Goal: Communication & Community: Share content

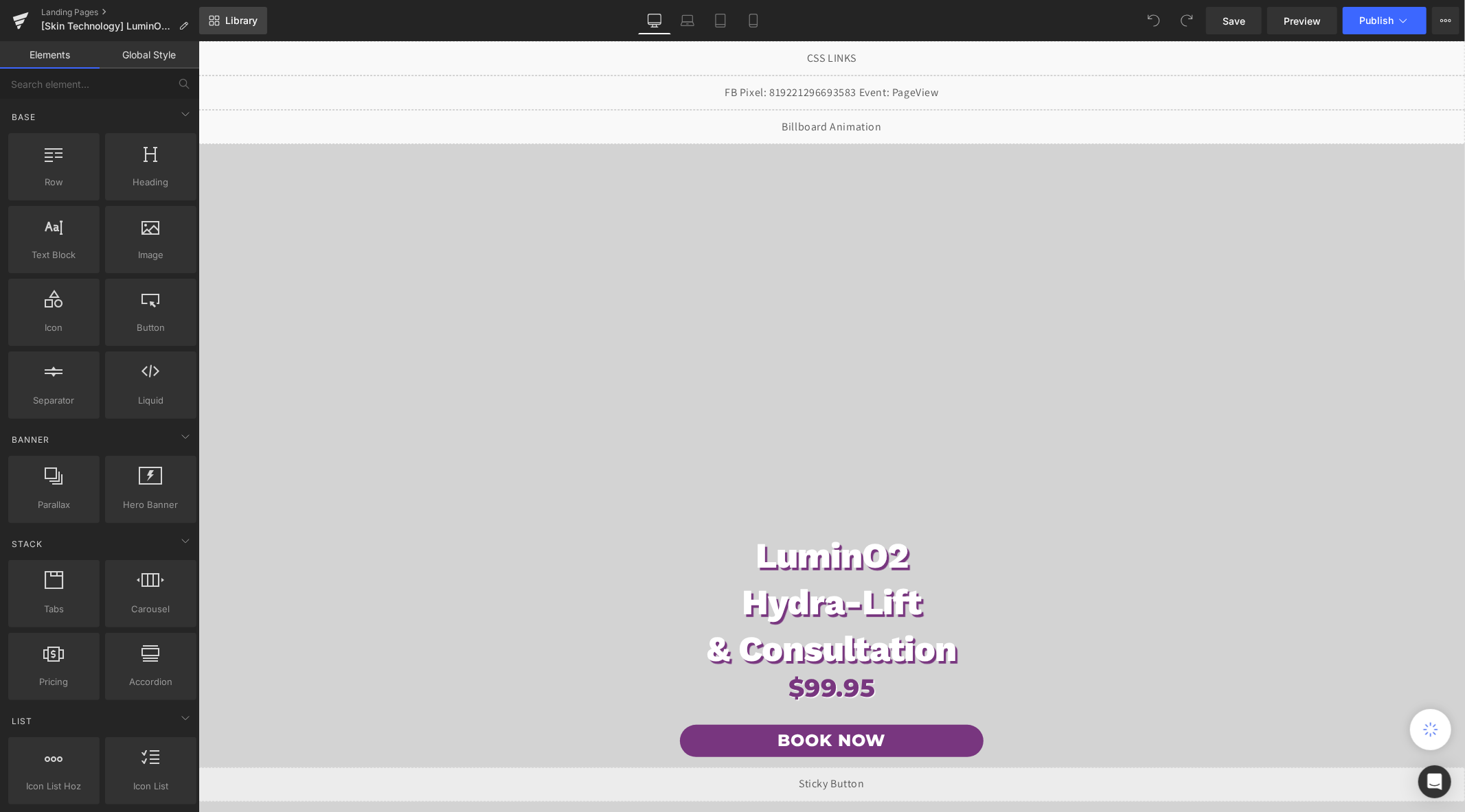
click at [218, 19] on icon at bounding box center [217, 18] width 5 height 5
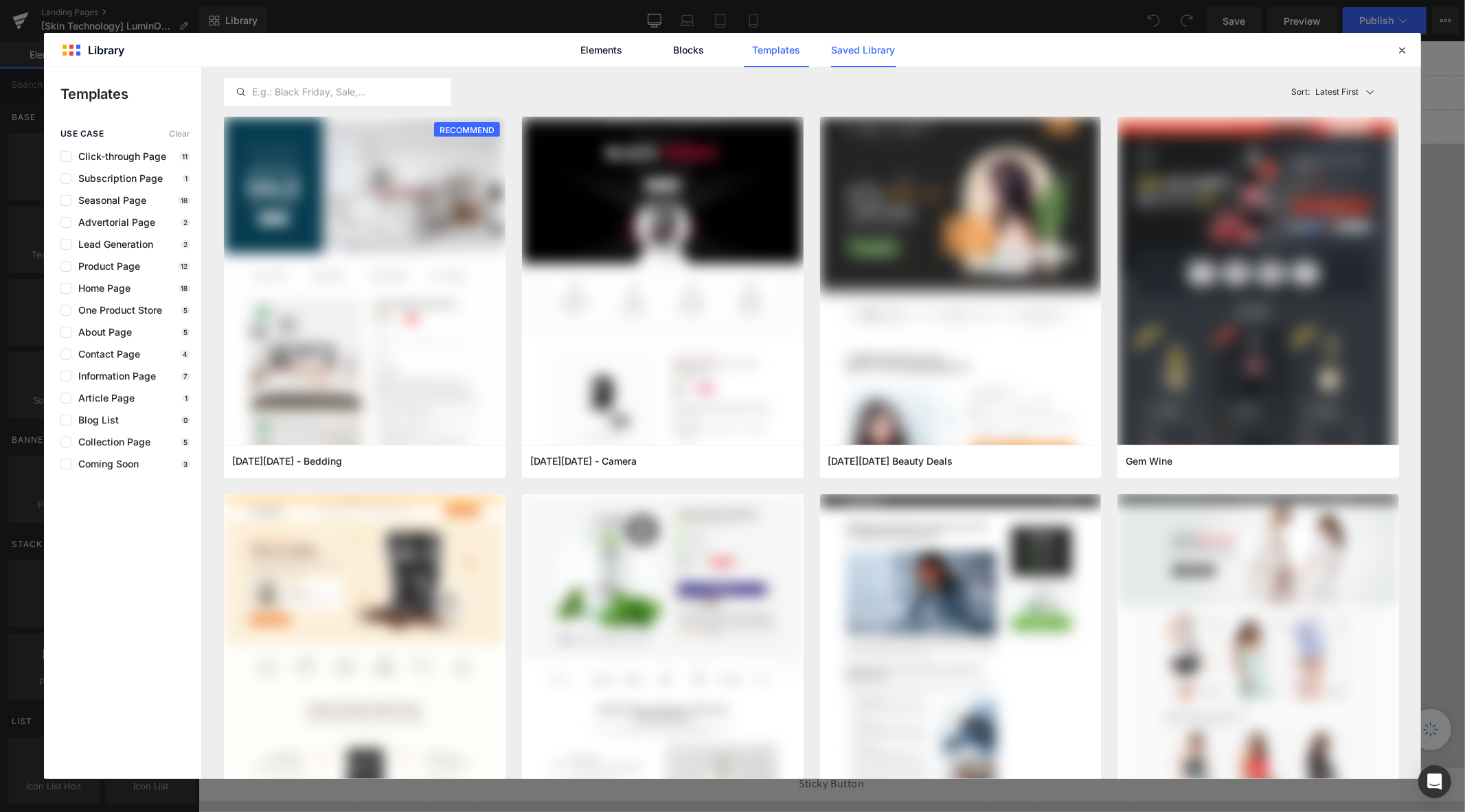
click at [870, 53] on link "Saved Library" at bounding box center [863, 50] width 65 height 34
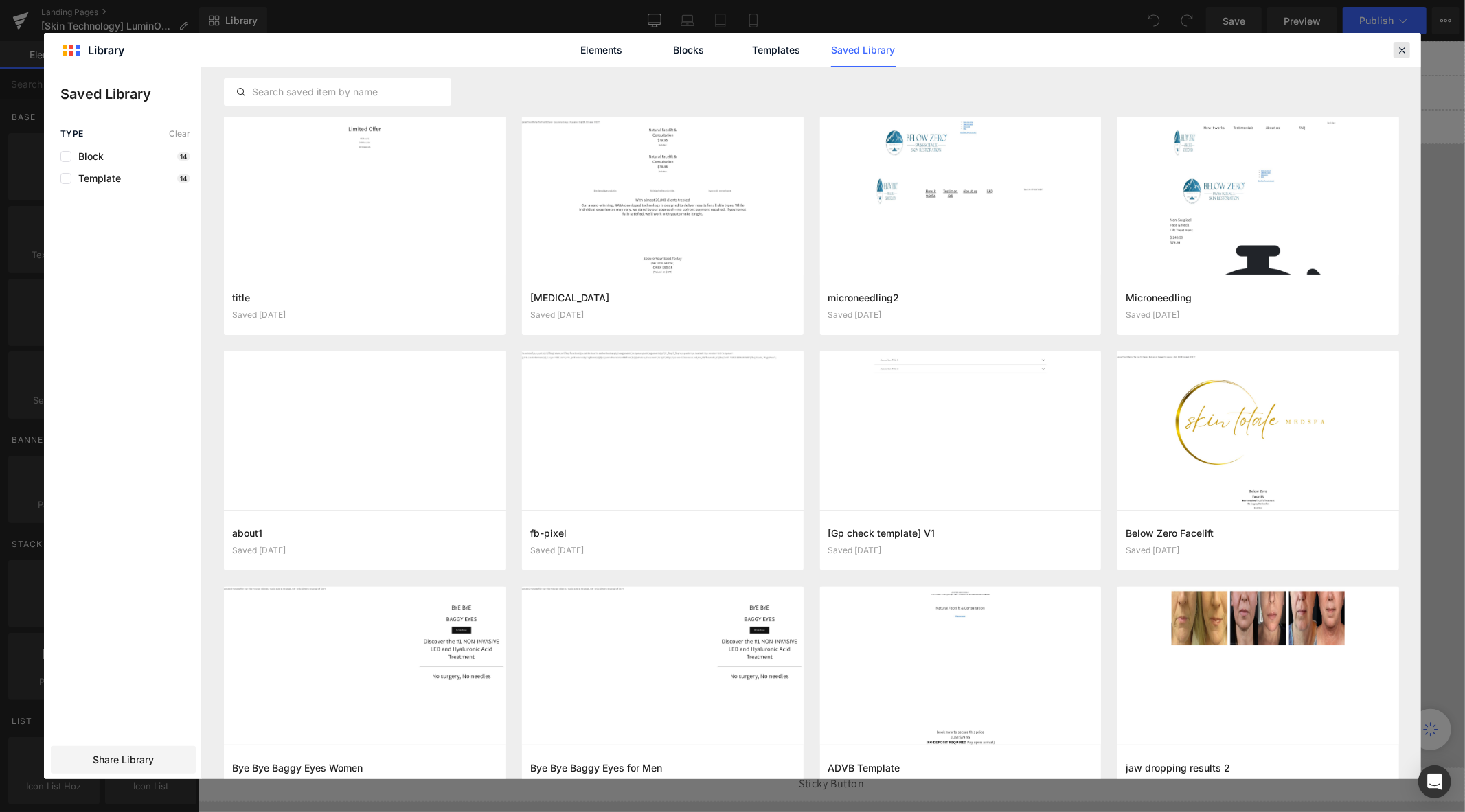
click at [1399, 44] on icon at bounding box center [1401, 49] width 12 height 12
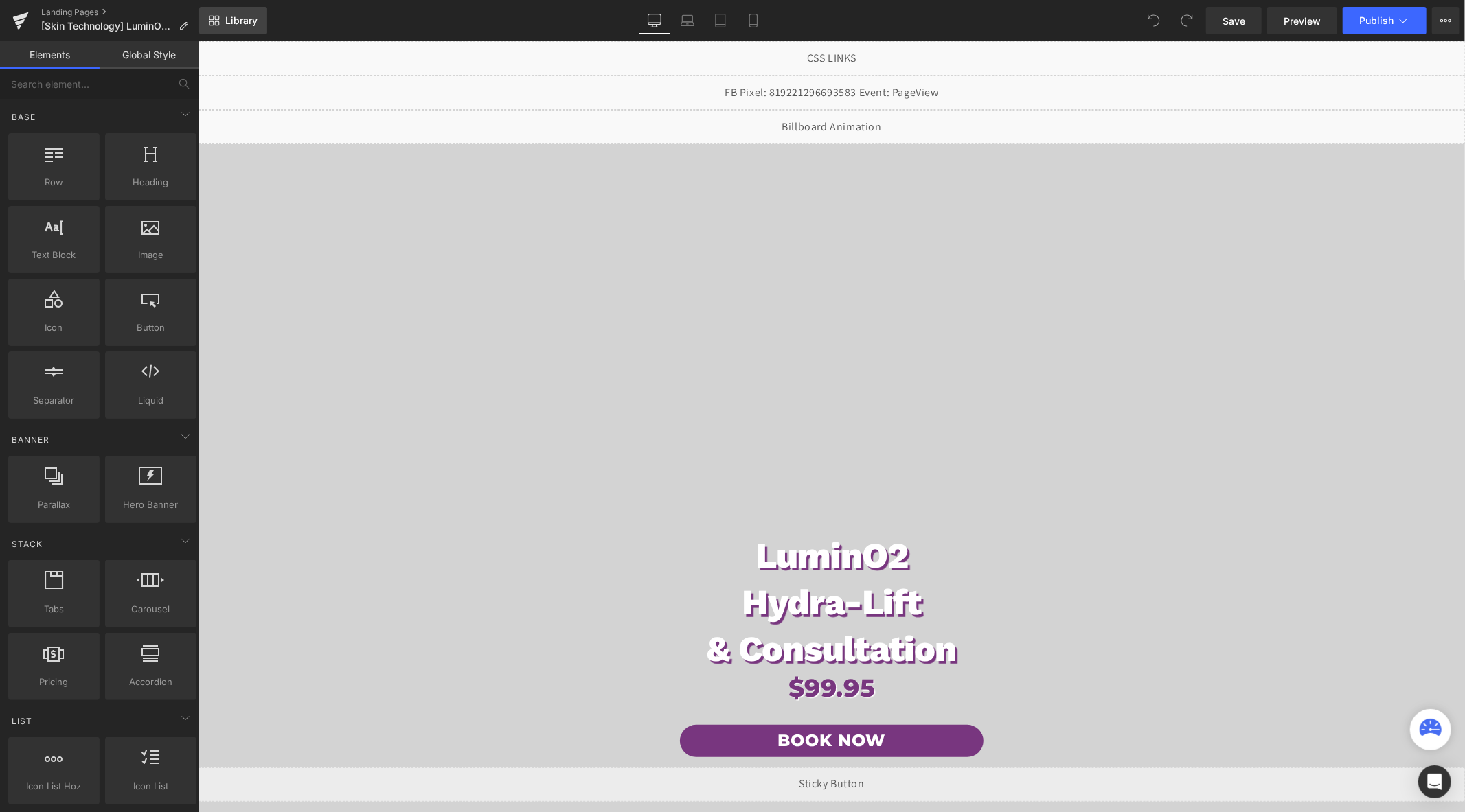
click at [244, 24] on span "Library" at bounding box center [241, 20] width 32 height 12
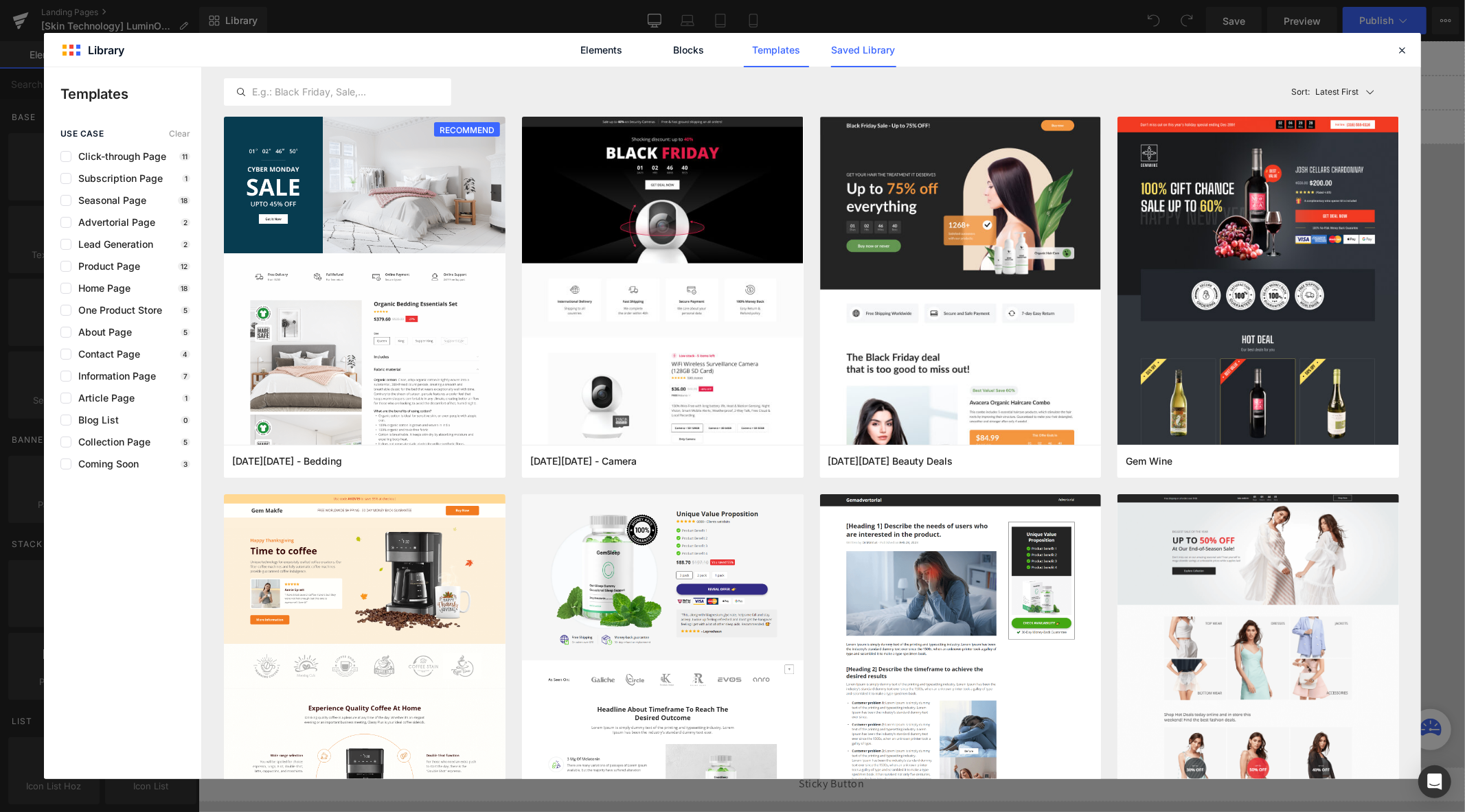
click at [861, 48] on link "Saved Library" at bounding box center [863, 50] width 65 height 34
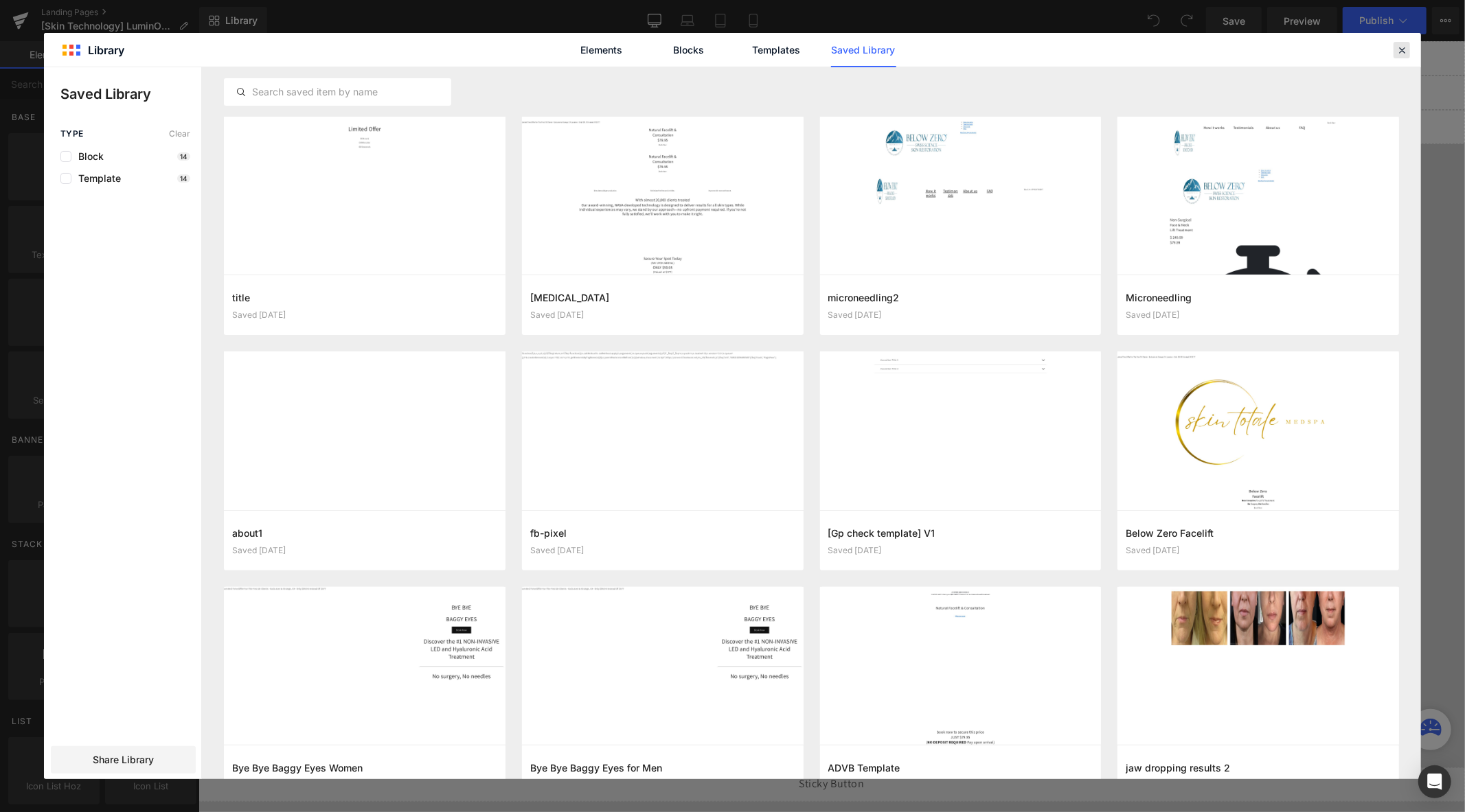
click at [1397, 46] on icon at bounding box center [1401, 49] width 12 height 12
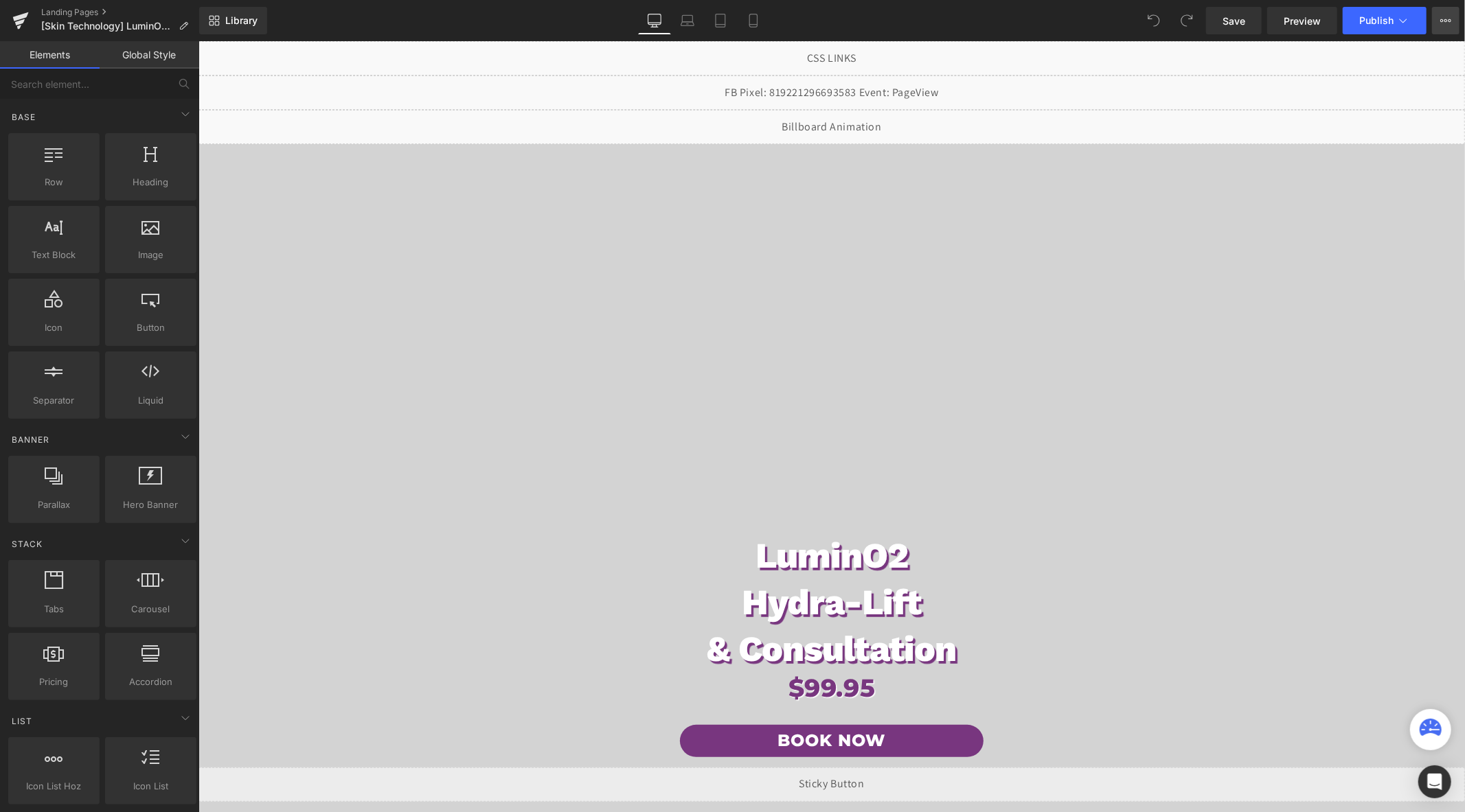
click at [1438, 15] on button "View Live Page View with current Template Save Template to Library Schedule Pub…" at bounding box center [1445, 20] width 28 height 28
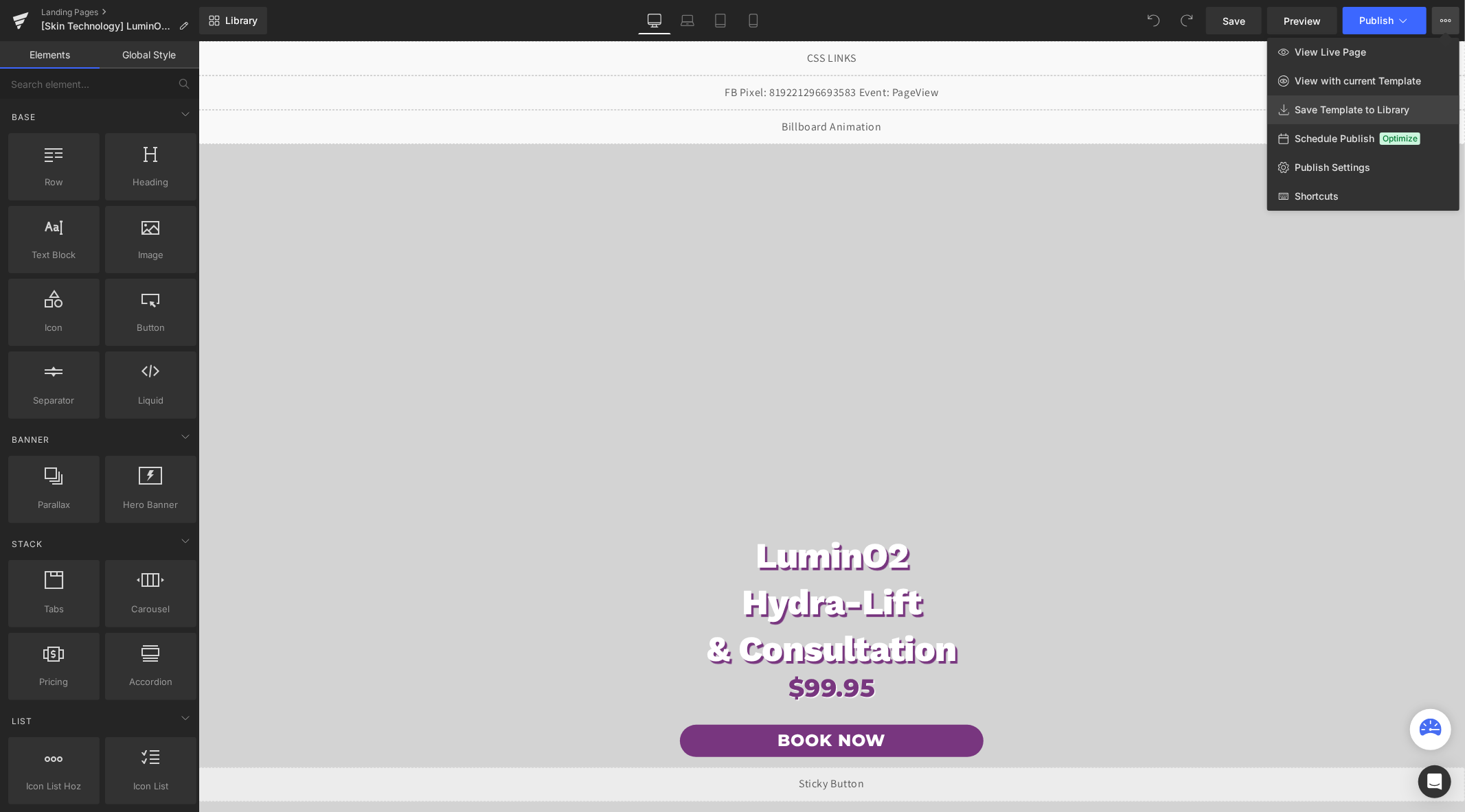
drag, startPoint x: 1353, startPoint y: 114, endPoint x: 1147, endPoint y: 73, distance: 210.0
click at [1353, 114] on span "Save Template to Library" at bounding box center [1351, 109] width 115 height 12
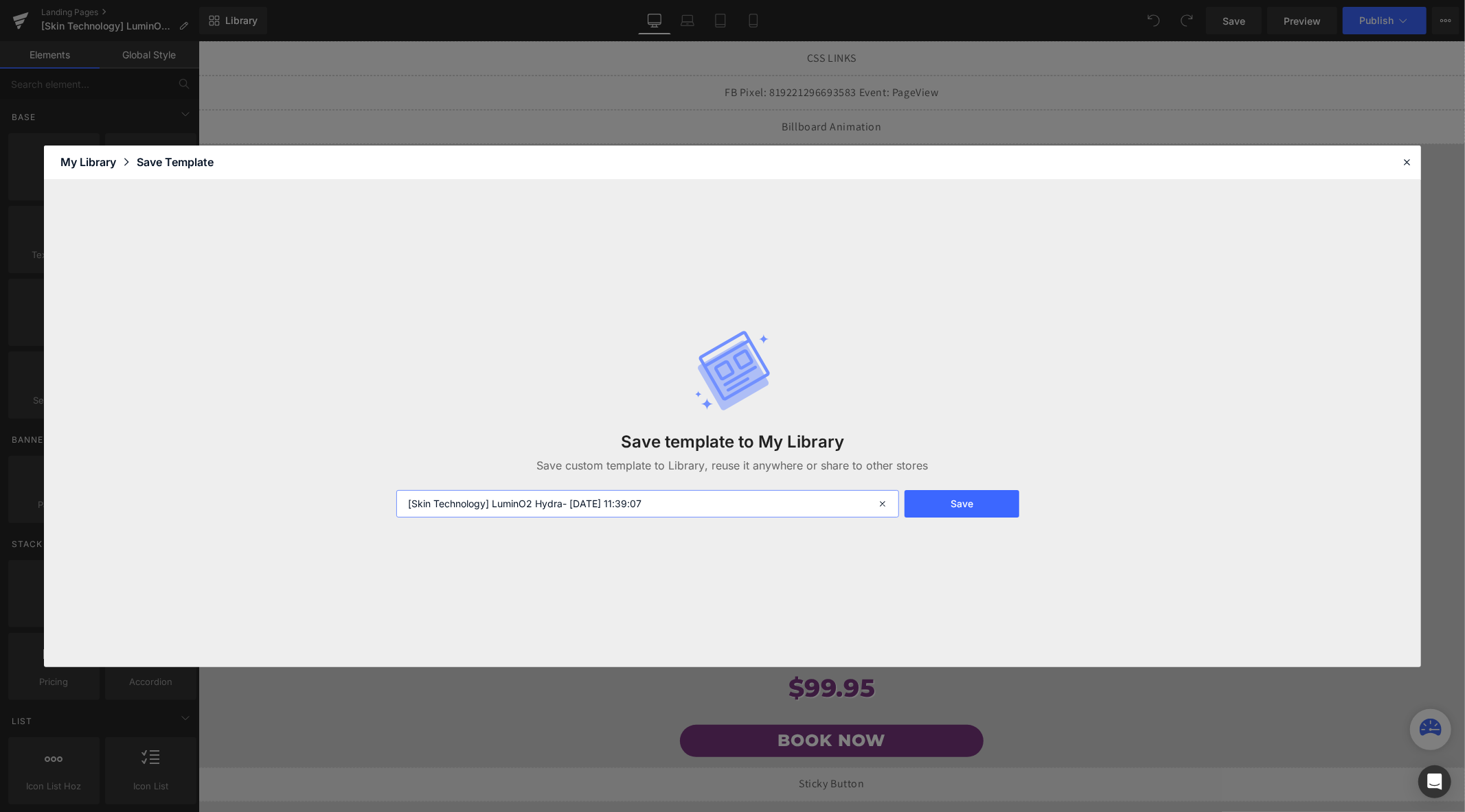
drag, startPoint x: 690, startPoint y: 499, endPoint x: 318, endPoint y: 506, distance: 372.1
click at [318, 506] on div "Save template to My Library Save custom template to Library, reuse it anywhere …" at bounding box center [732, 424] width 1377 height 488
type input "LuminO2 Hydra Page"
click at [959, 509] on button "Save" at bounding box center [961, 504] width 115 height 28
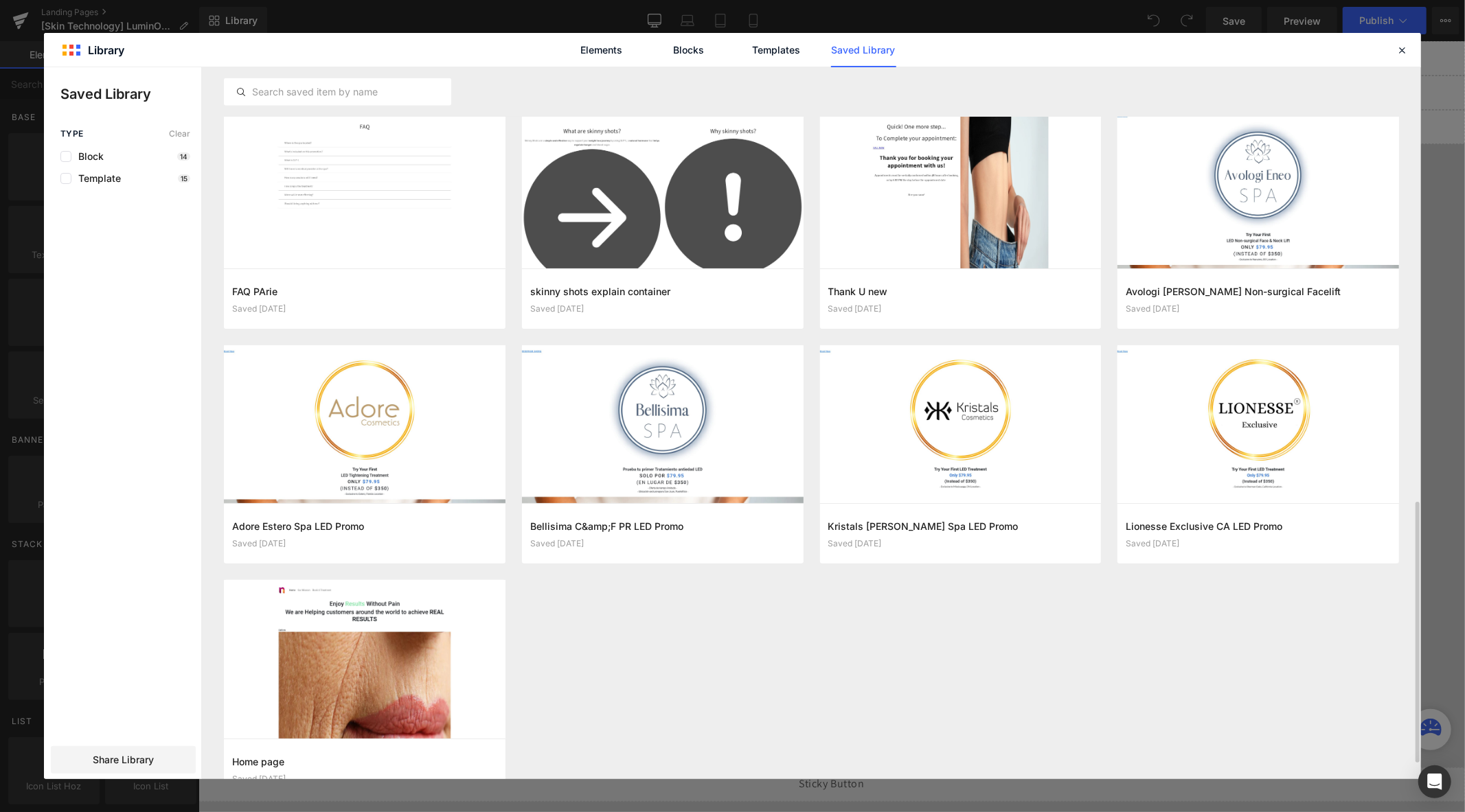
scroll to position [1226, 0]
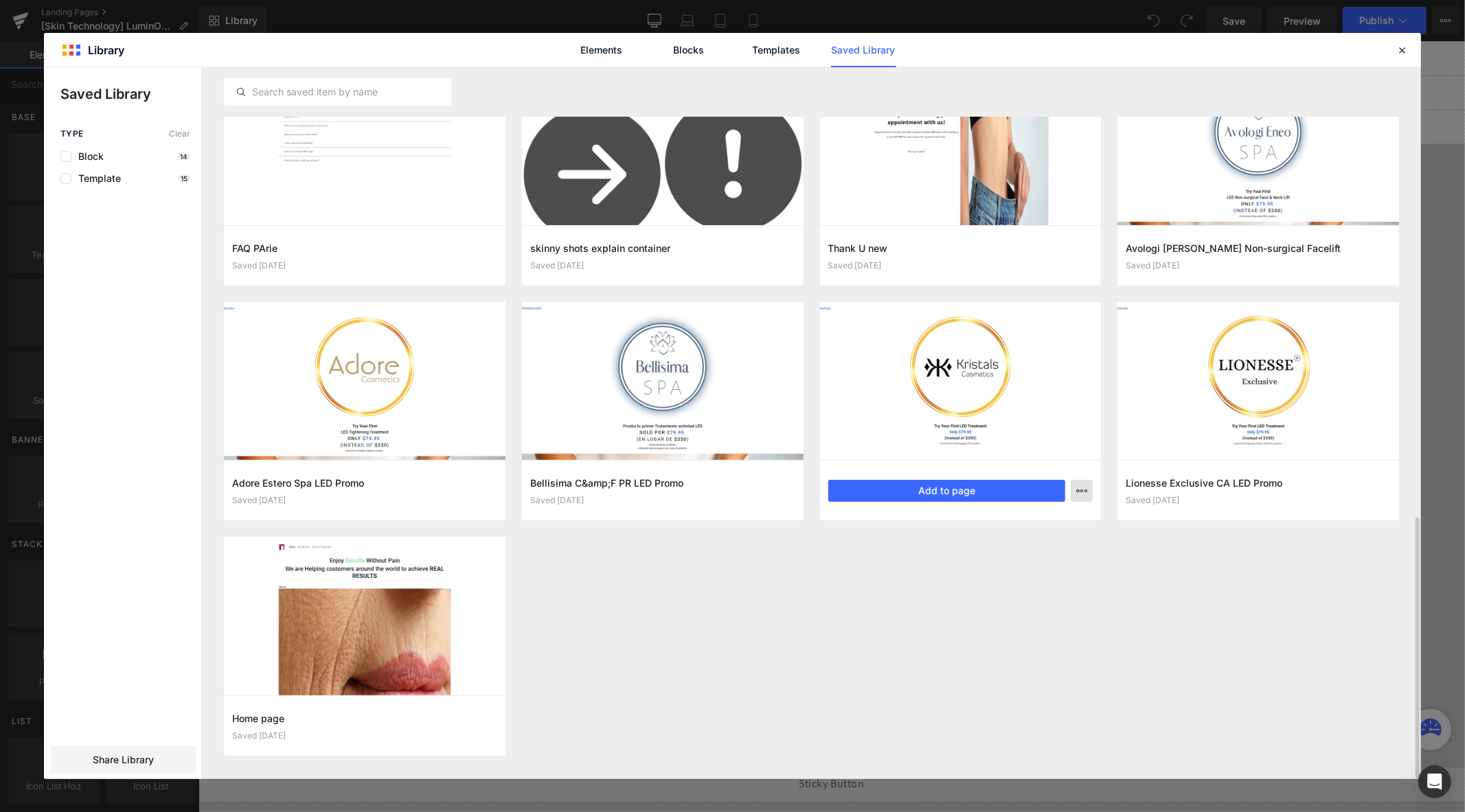
click at [1075, 492] on button "button" at bounding box center [1081, 490] width 22 height 22
click at [0, 0] on div "Delete" at bounding box center [0, 0] width 0 height 0
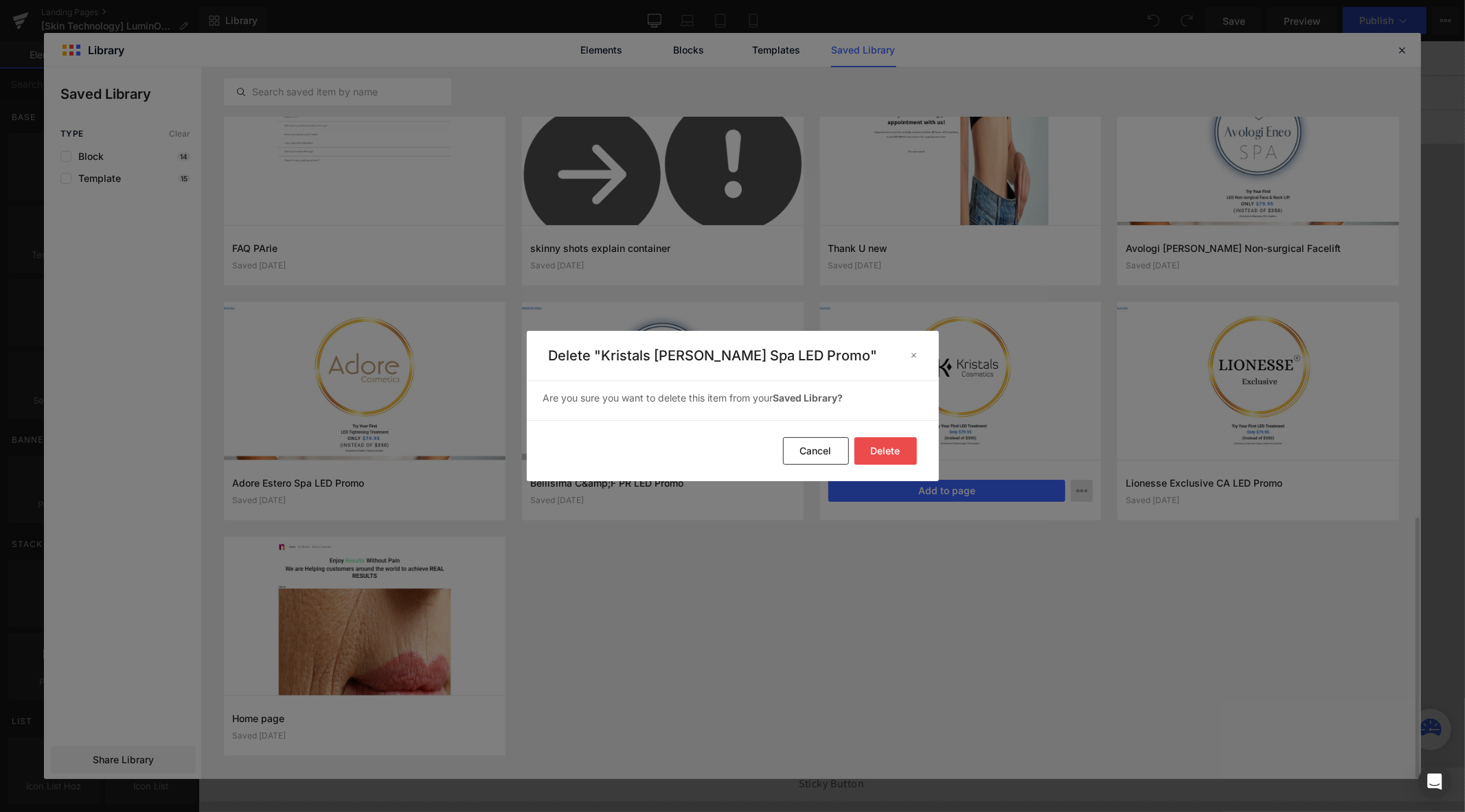
click at [0, 0] on button "Delete" at bounding box center [0, 0] width 0 height 0
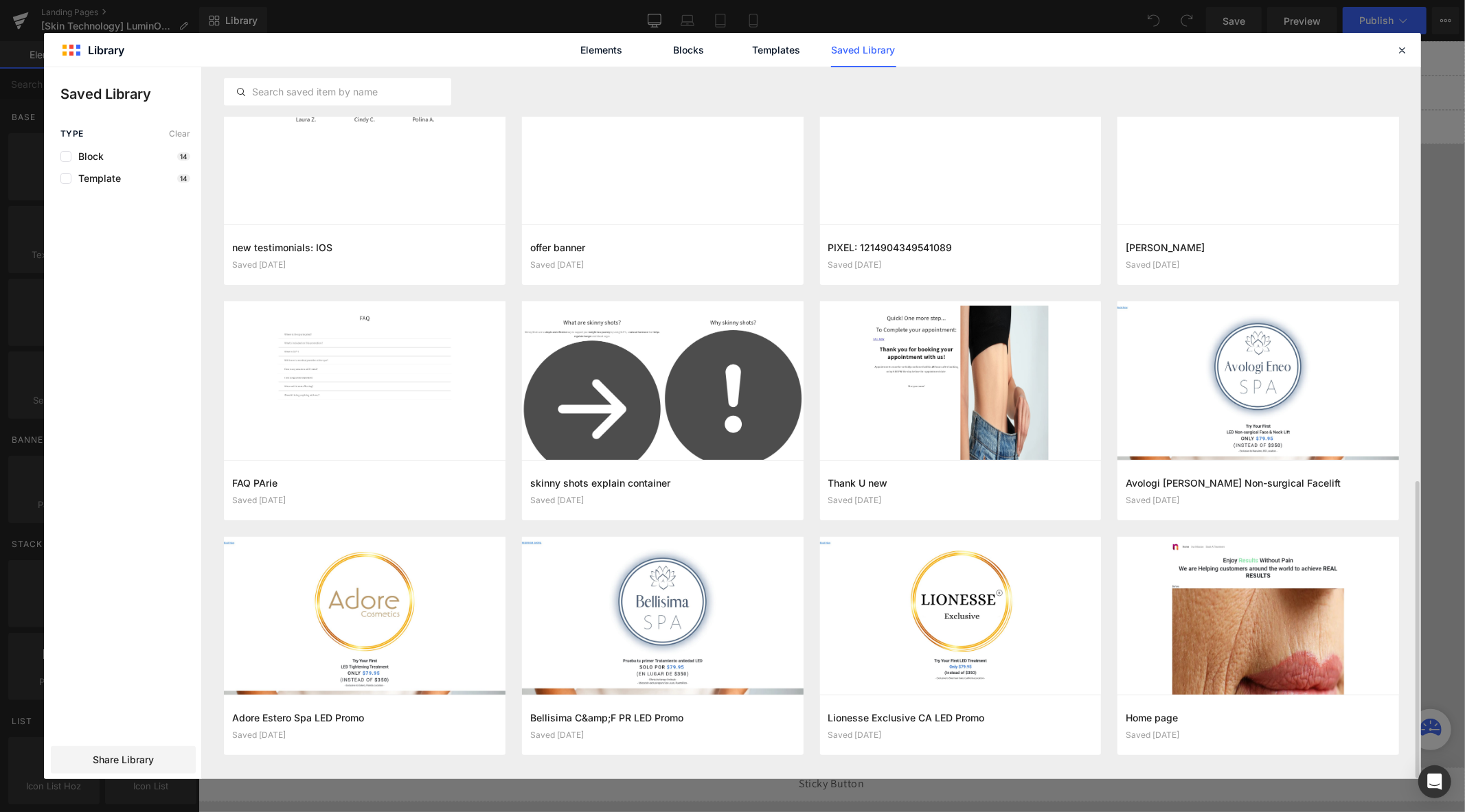
click at [905, 452] on div at bounding box center [960, 380] width 282 height 157
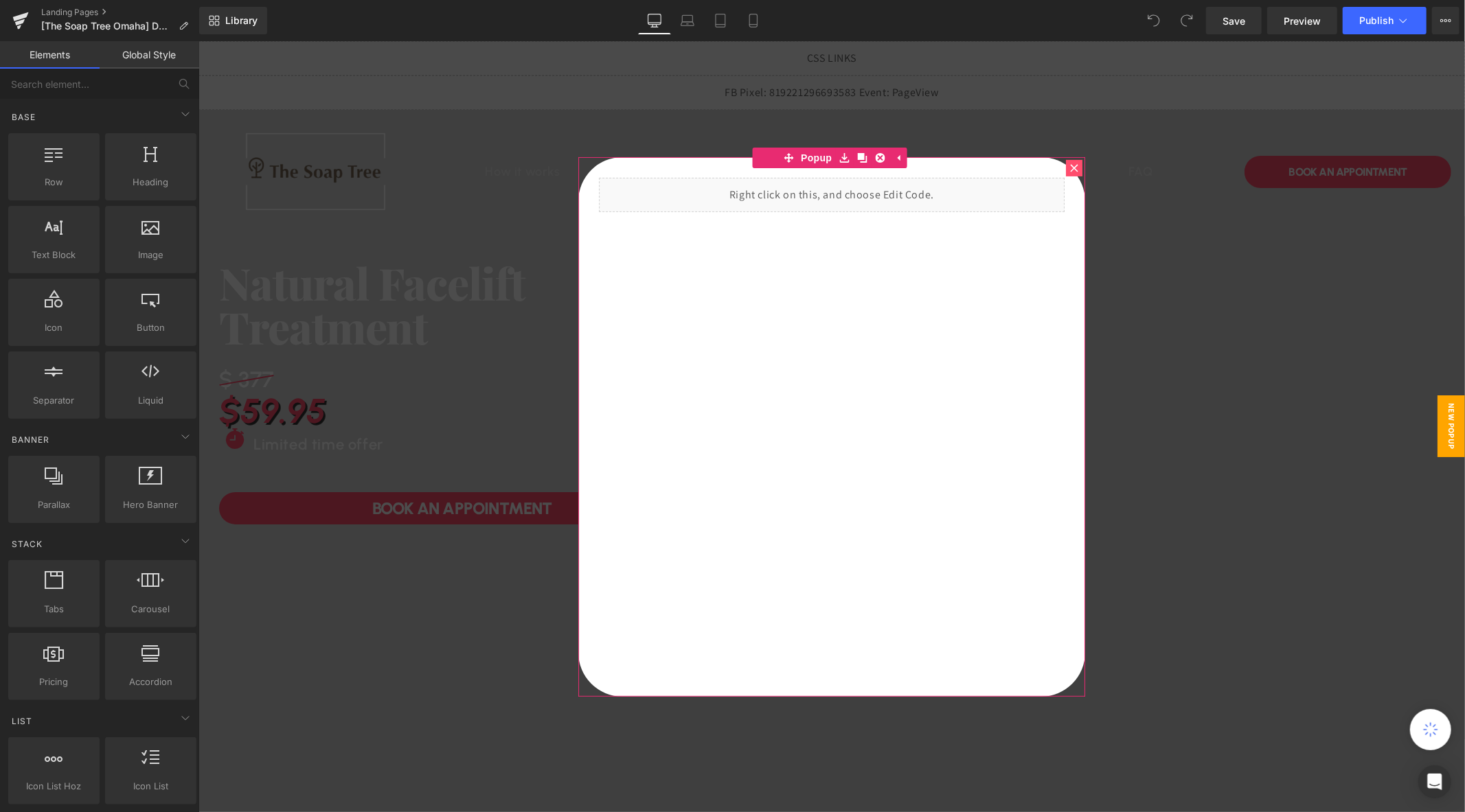
click at [1066, 165] on div at bounding box center [1073, 166] width 16 height 16
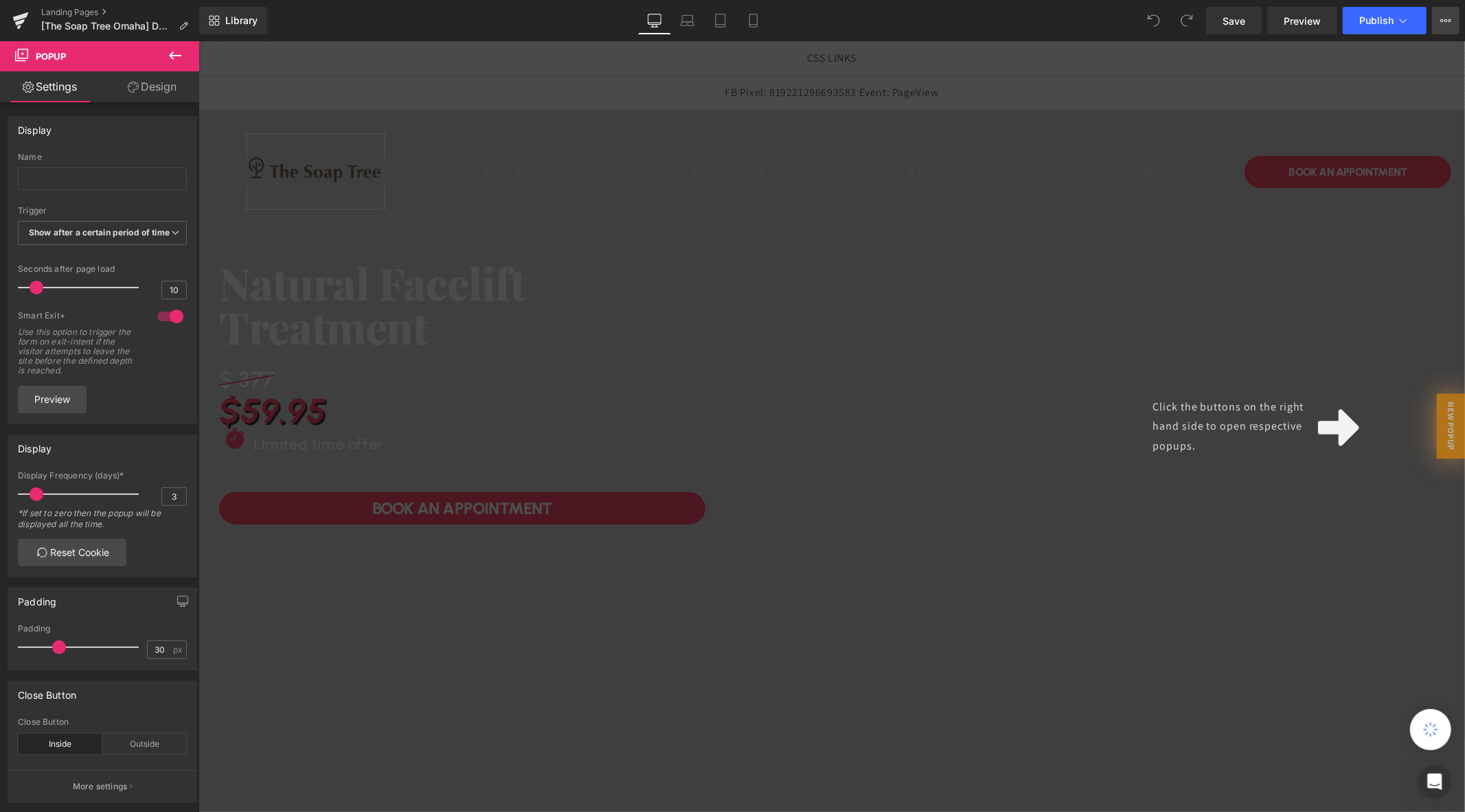
click at [1441, 19] on icon at bounding box center [1446, 21] width 11 height 11
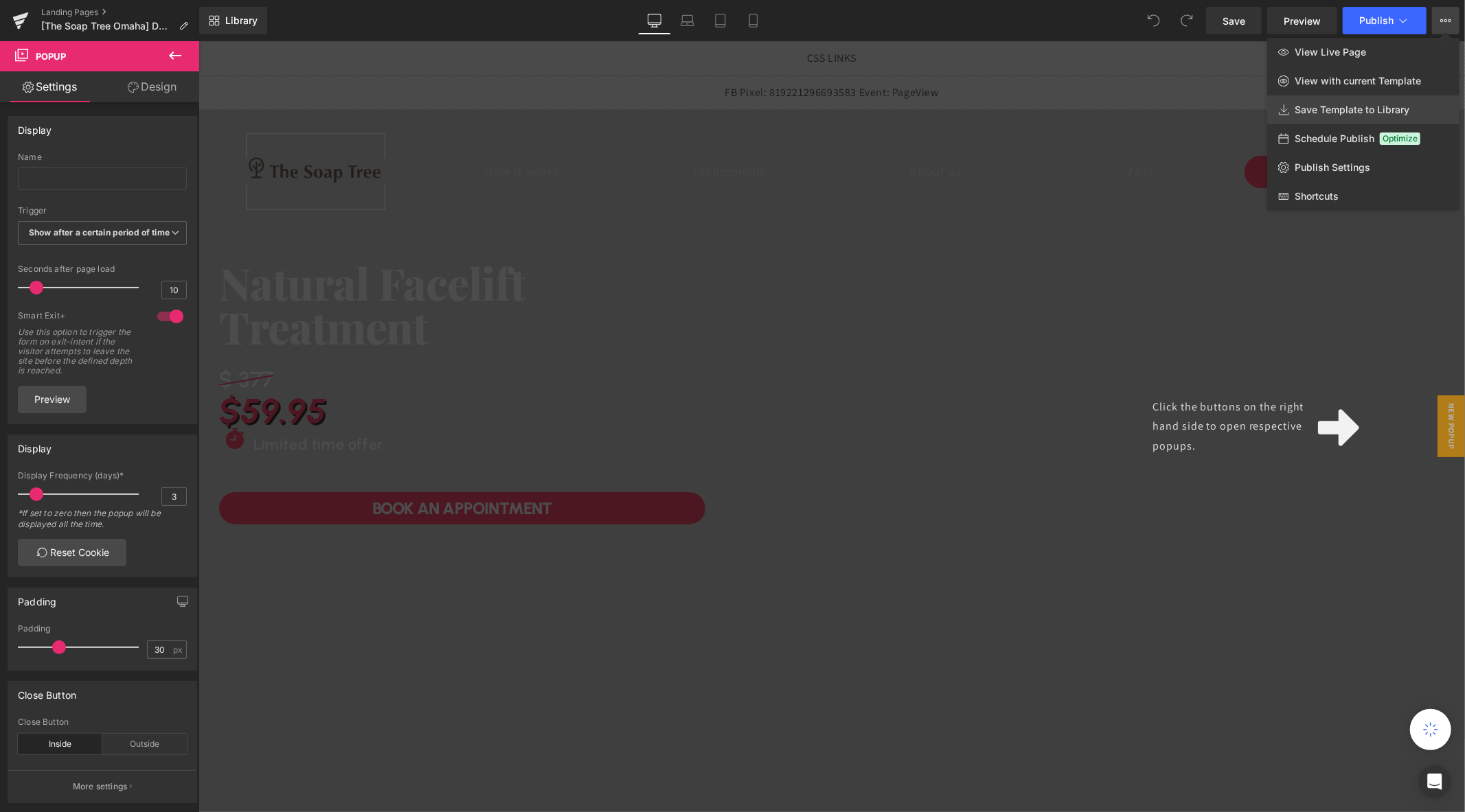
click at [1341, 111] on span "Save Template to Library" at bounding box center [1351, 109] width 115 height 12
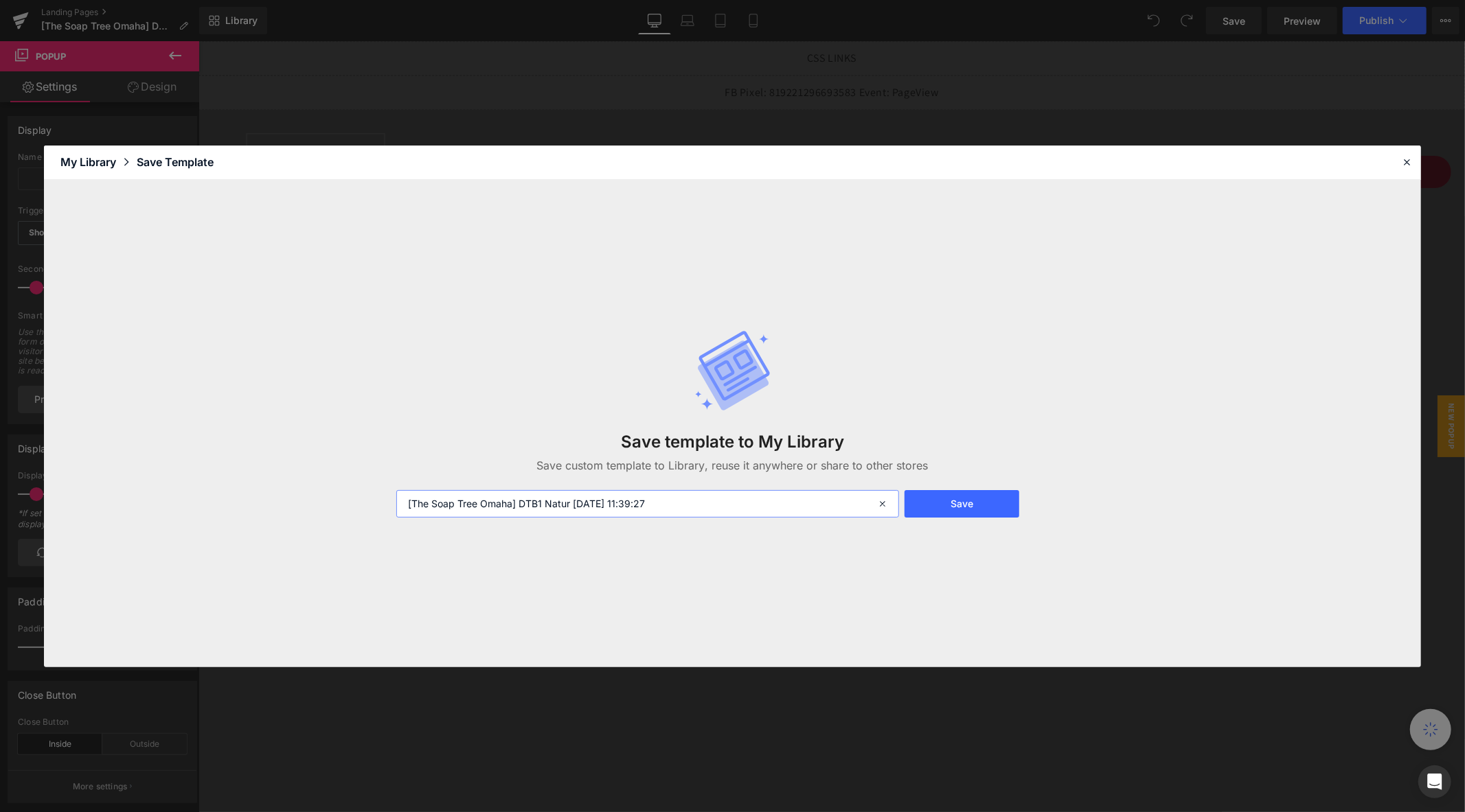
click at [767, 498] on input "[The Soap Tree Omaha] DTB1 Natur 2025-08-14 11:39:27" at bounding box center [648, 504] width 503 height 28
type input "NEW DTB #1"
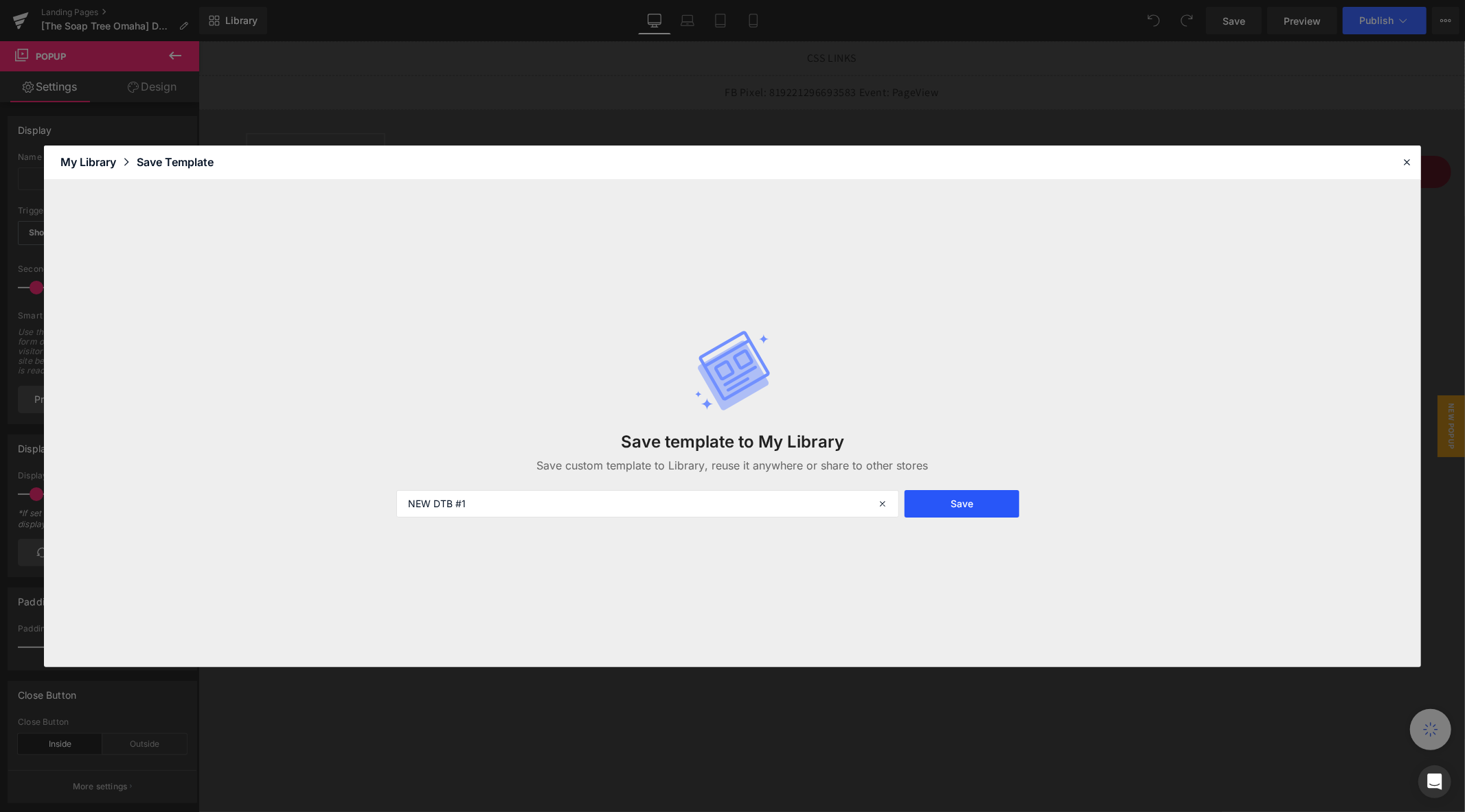
click at [972, 504] on button "Save" at bounding box center [961, 504] width 115 height 28
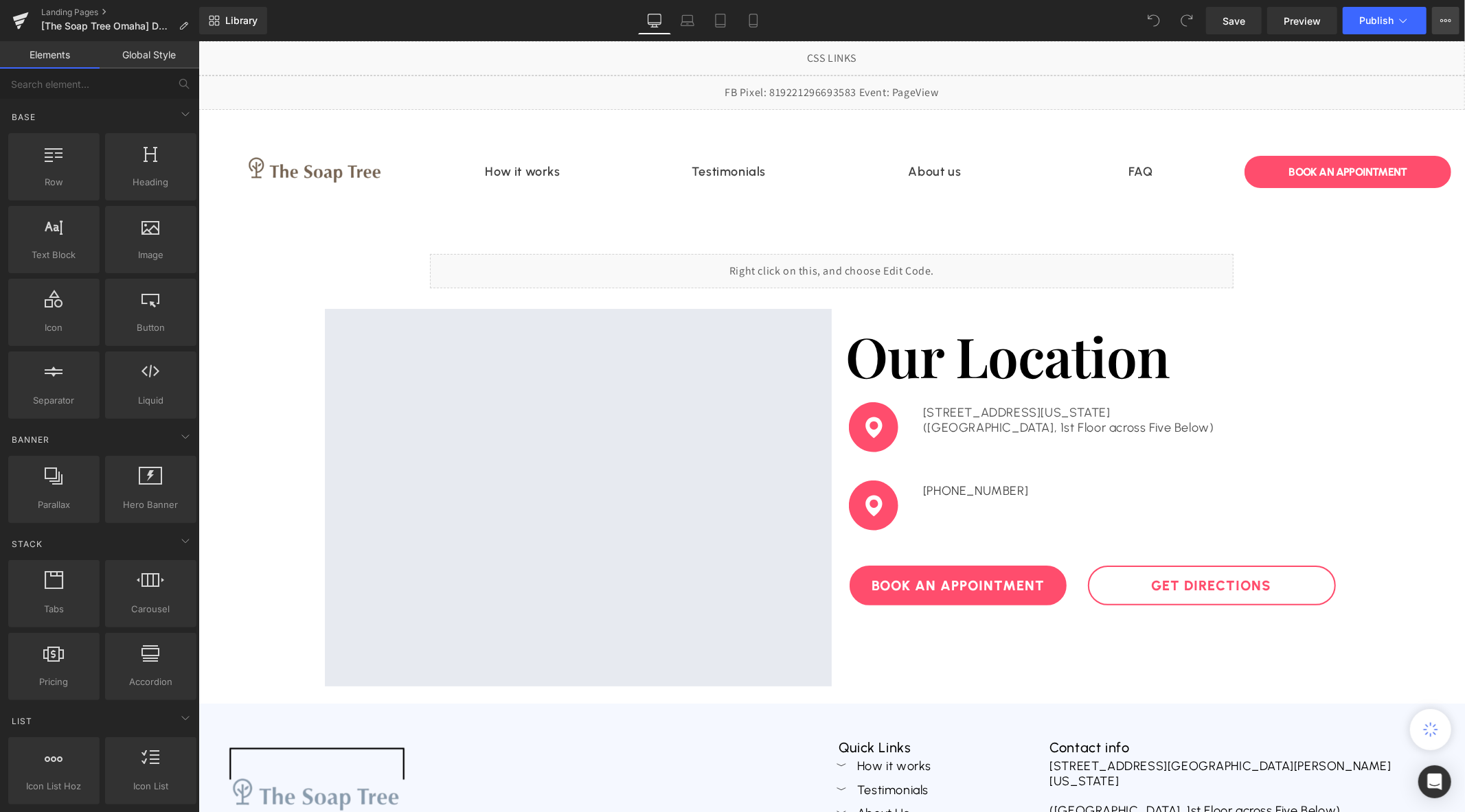
click at [1448, 23] on icon at bounding box center [1446, 21] width 11 height 11
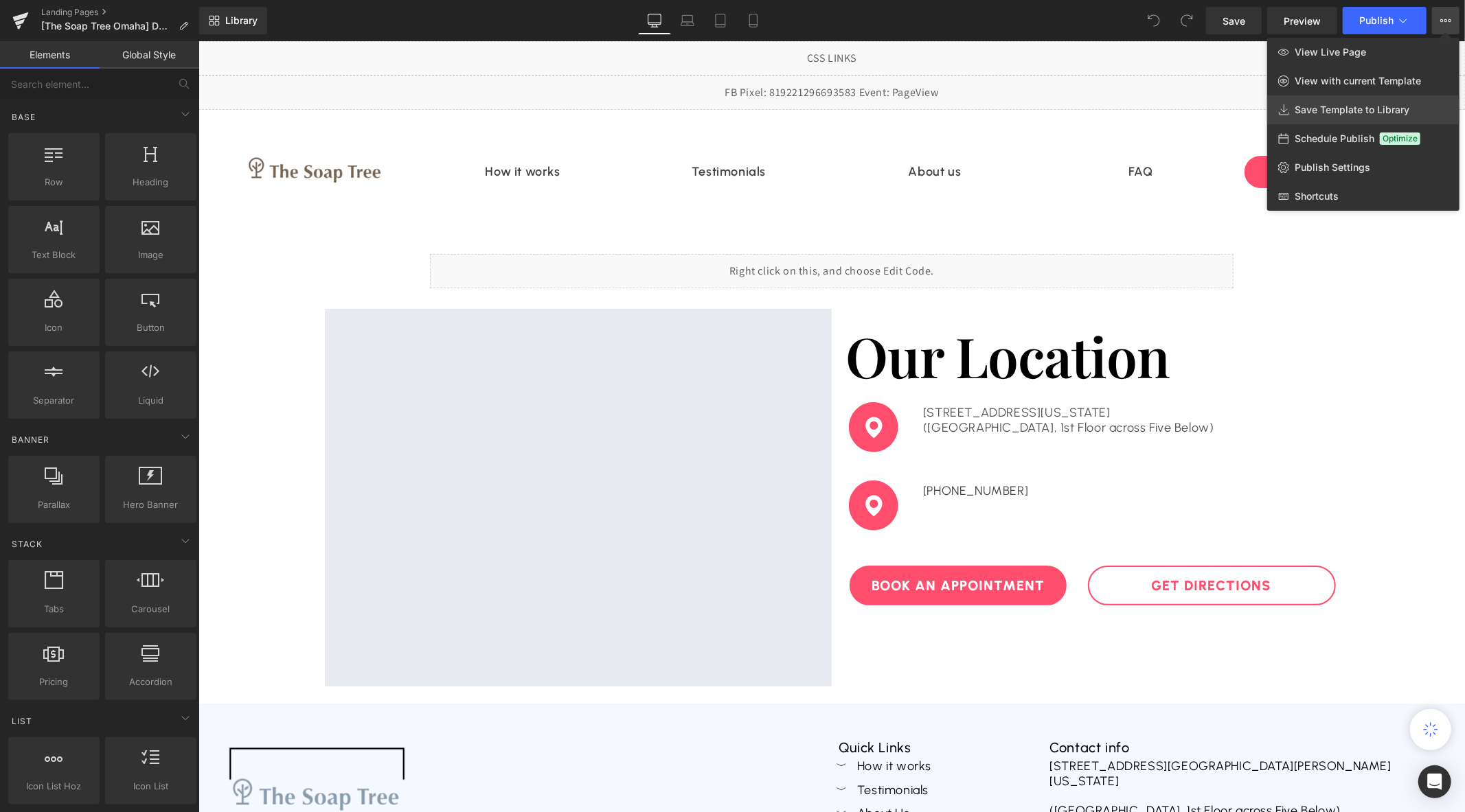
click at [1370, 108] on span "Save Template to Library" at bounding box center [1351, 109] width 115 height 12
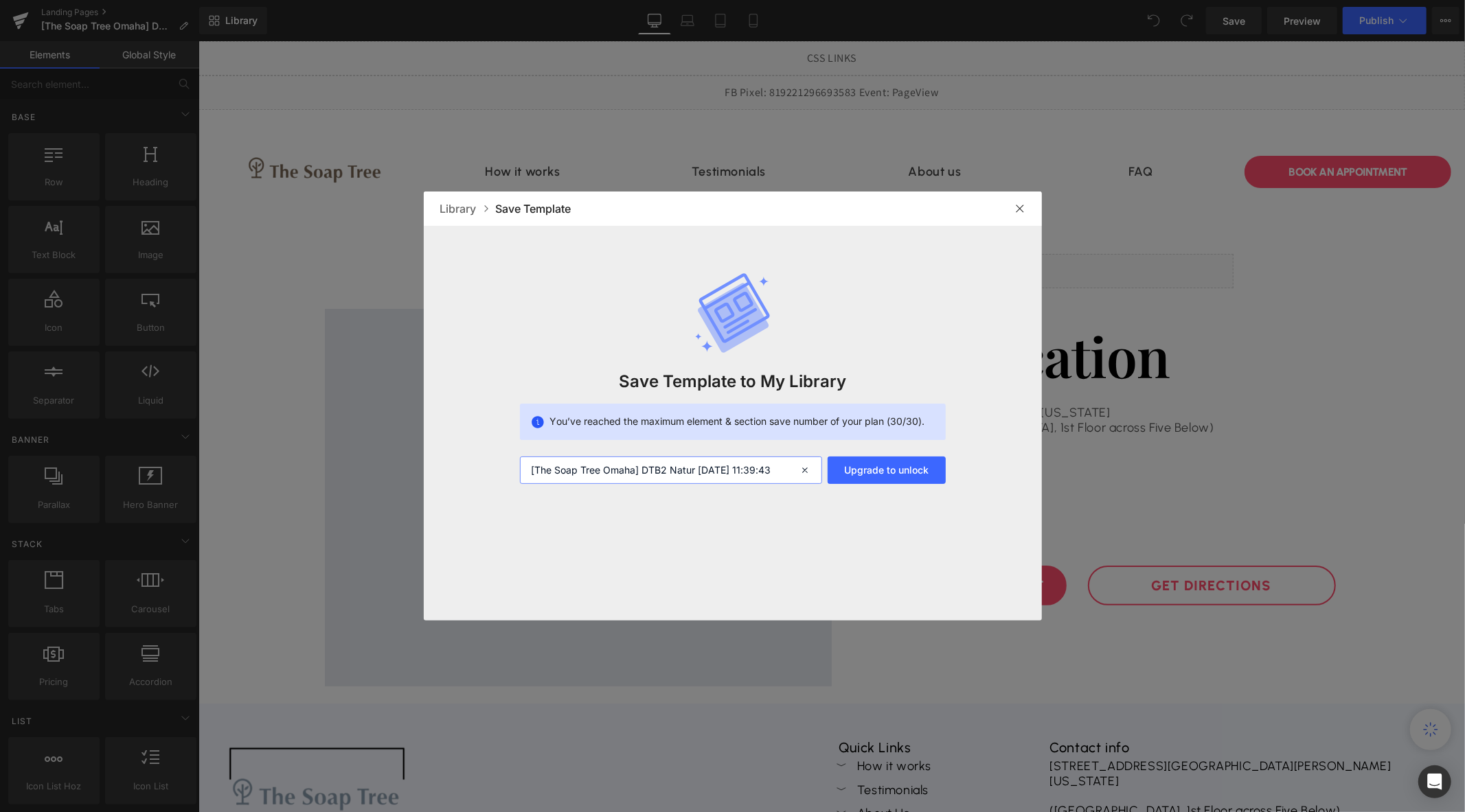
click at [713, 458] on input "[The Soap Tree Omaha] DTB2 Natur 2025-08-14 11:39:43" at bounding box center [671, 470] width 302 height 28
type input "NEW DTB #2"
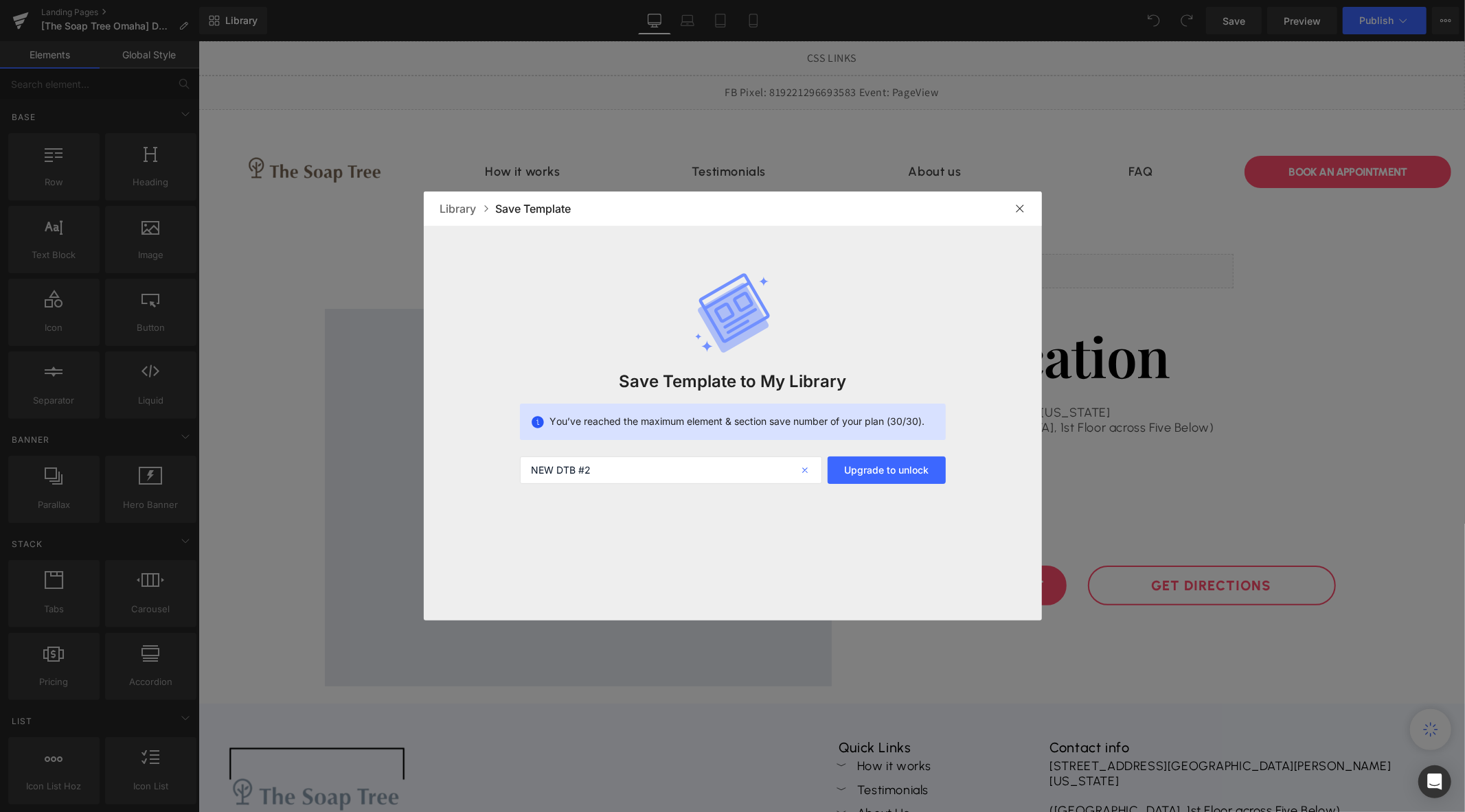
click at [807, 473] on icon at bounding box center [807, 470] width 30 height 28
click at [1015, 209] on img at bounding box center [1020, 209] width 11 height 11
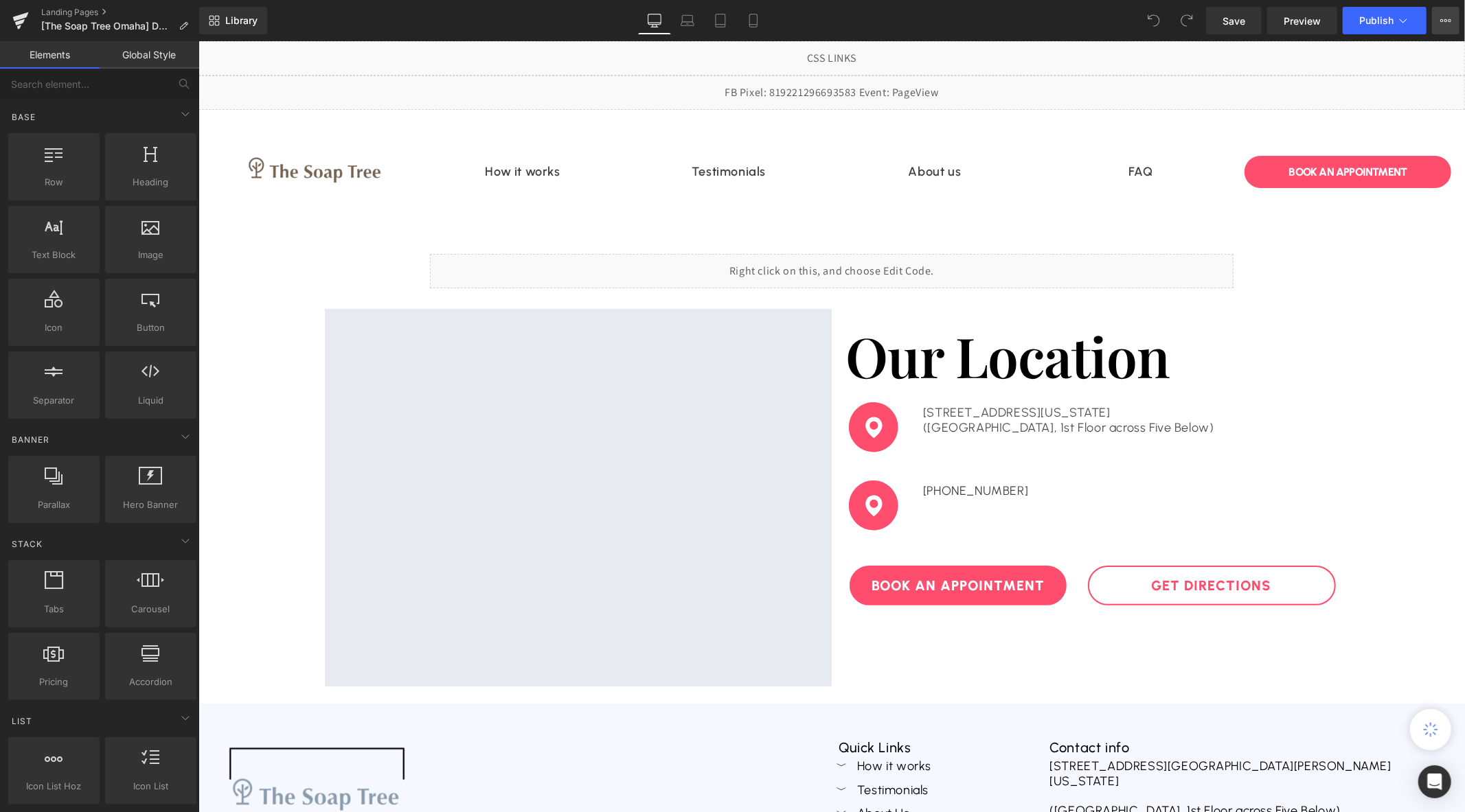
click at [1457, 22] on button "View Live Page View with current Template Save Template to Library Schedule Pub…" at bounding box center [1445, 20] width 28 height 28
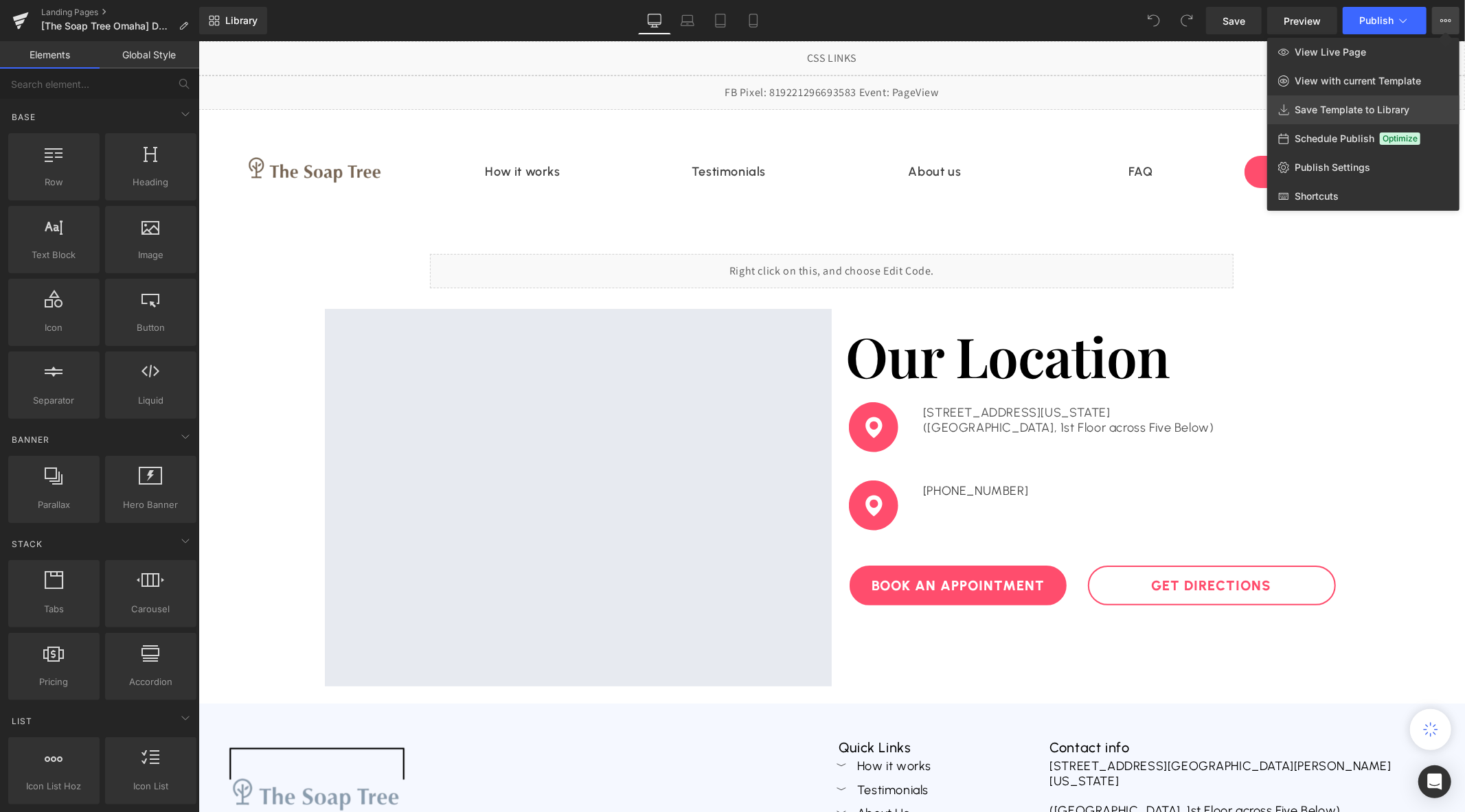
drag, startPoint x: 1338, startPoint y: 110, endPoint x: 771, endPoint y: 251, distance: 584.3
click at [1338, 110] on span "Save Template to Library" at bounding box center [1351, 109] width 115 height 12
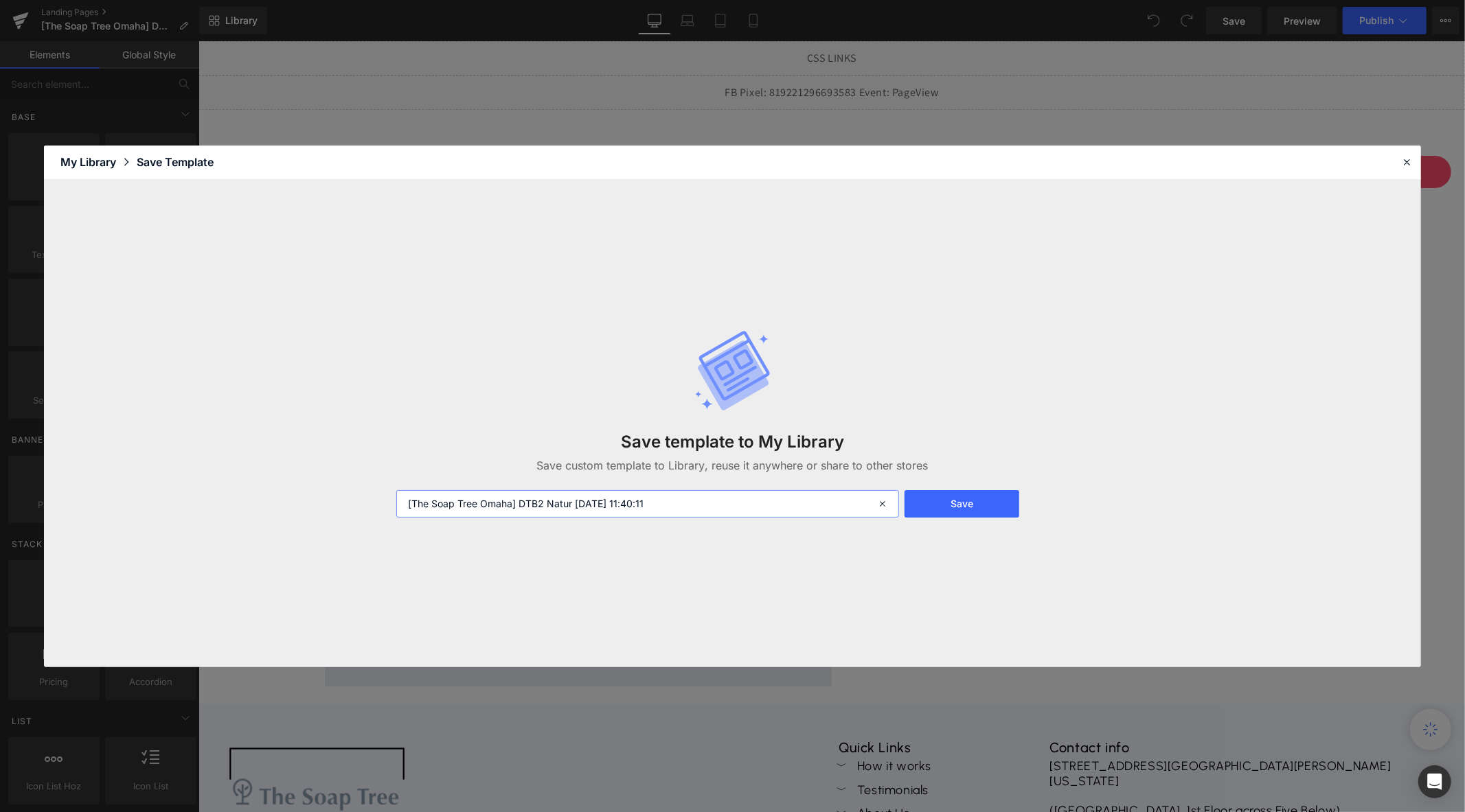
click at [731, 508] on input "[The Soap Tree Omaha] DTB2 Natur 2025-08-14 11:40:11" at bounding box center [648, 504] width 503 height 28
type input "NEW DTB #2"
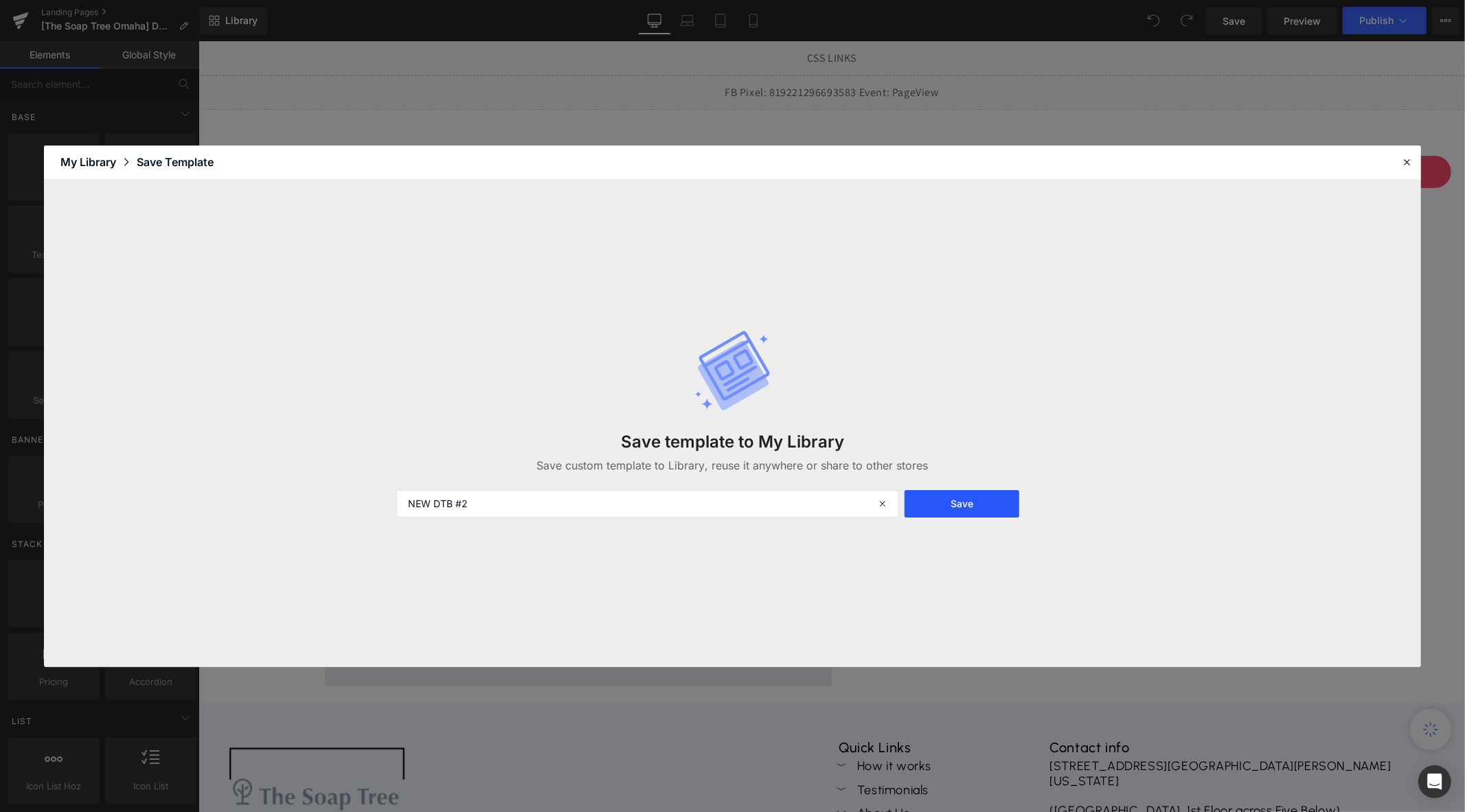
click at [954, 505] on button "Save" at bounding box center [961, 504] width 115 height 28
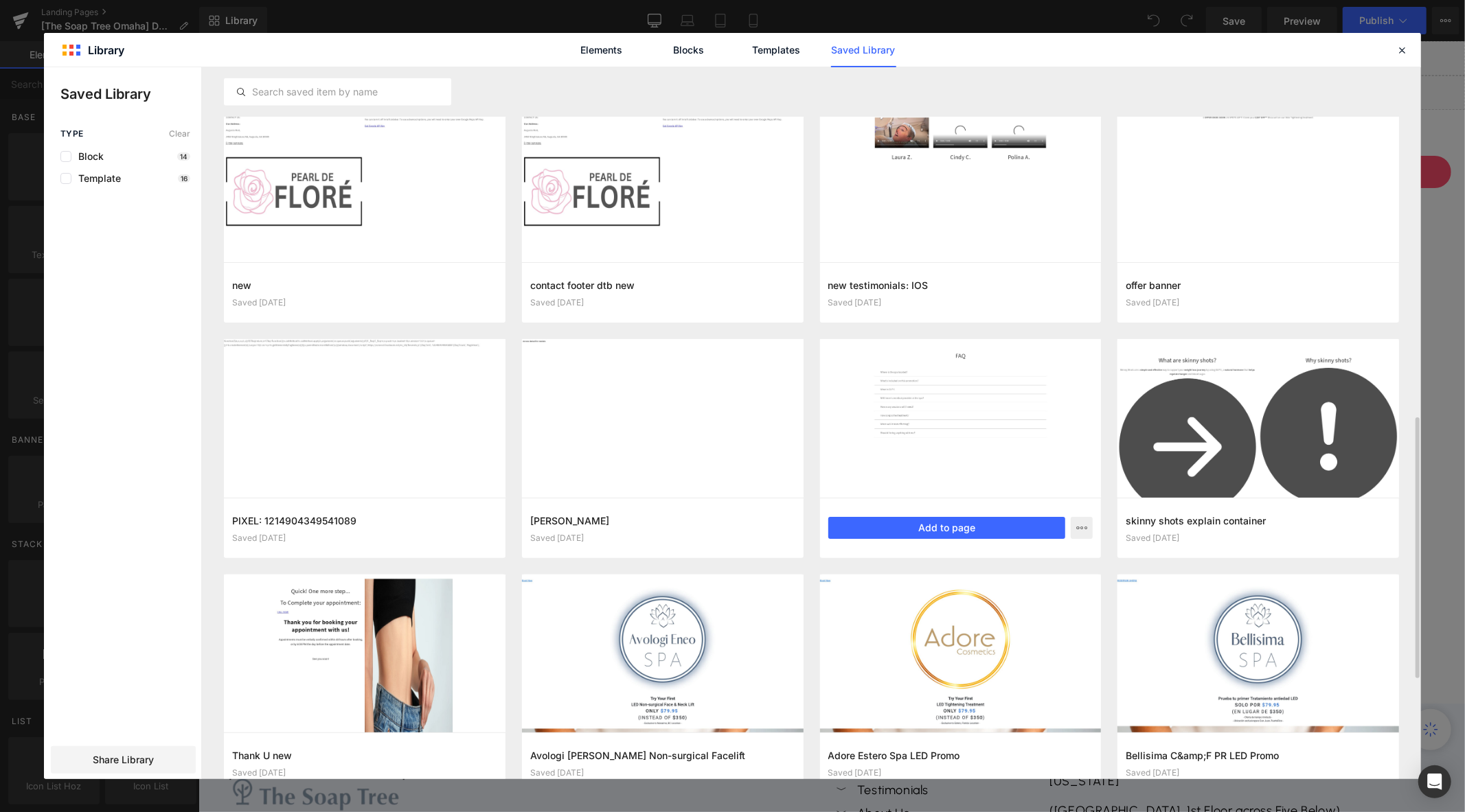
scroll to position [1182, 0]
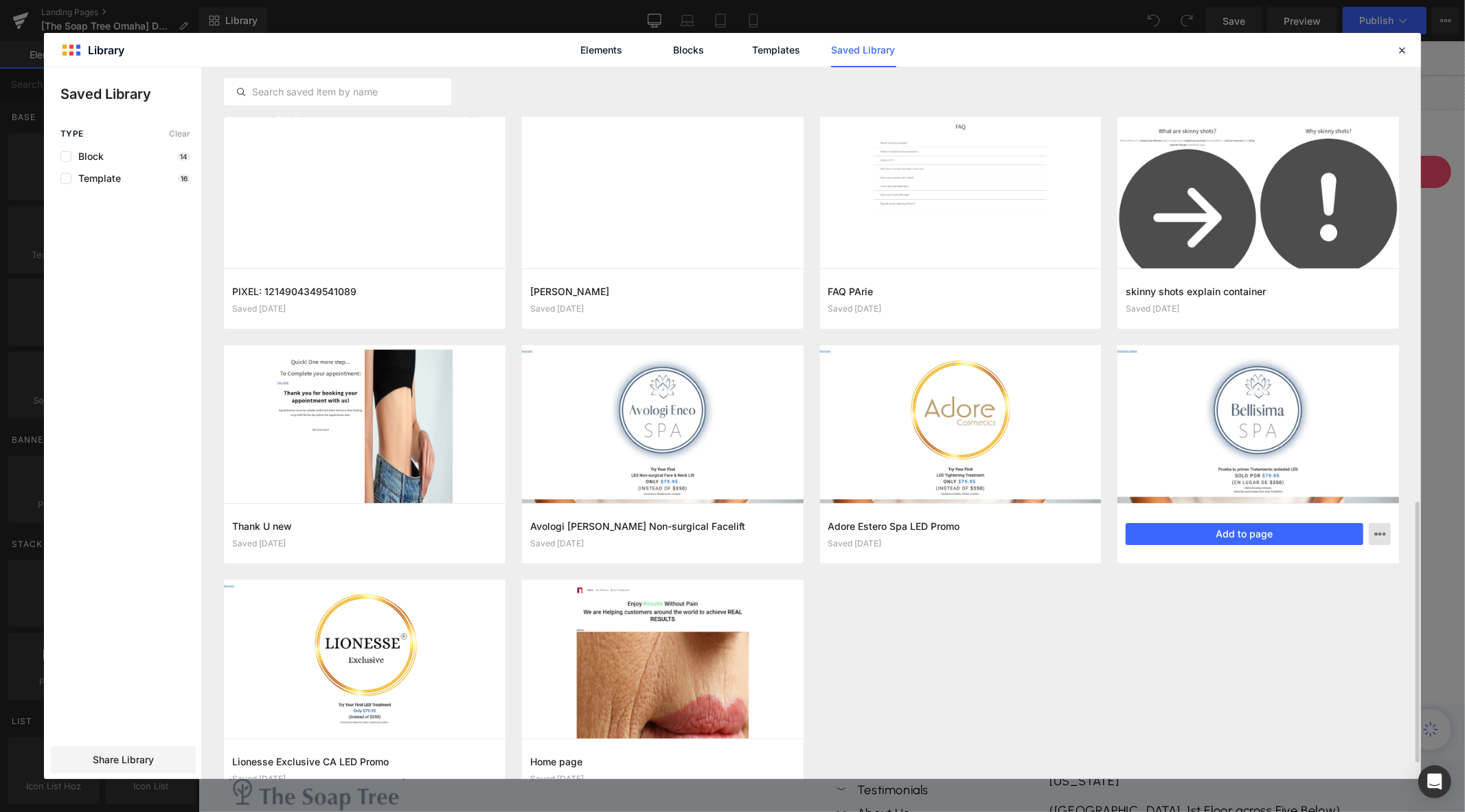
click at [1382, 540] on button "button" at bounding box center [1380, 534] width 22 height 22
click at [1306, 598] on div "Delete" at bounding box center [1312, 594] width 157 height 28
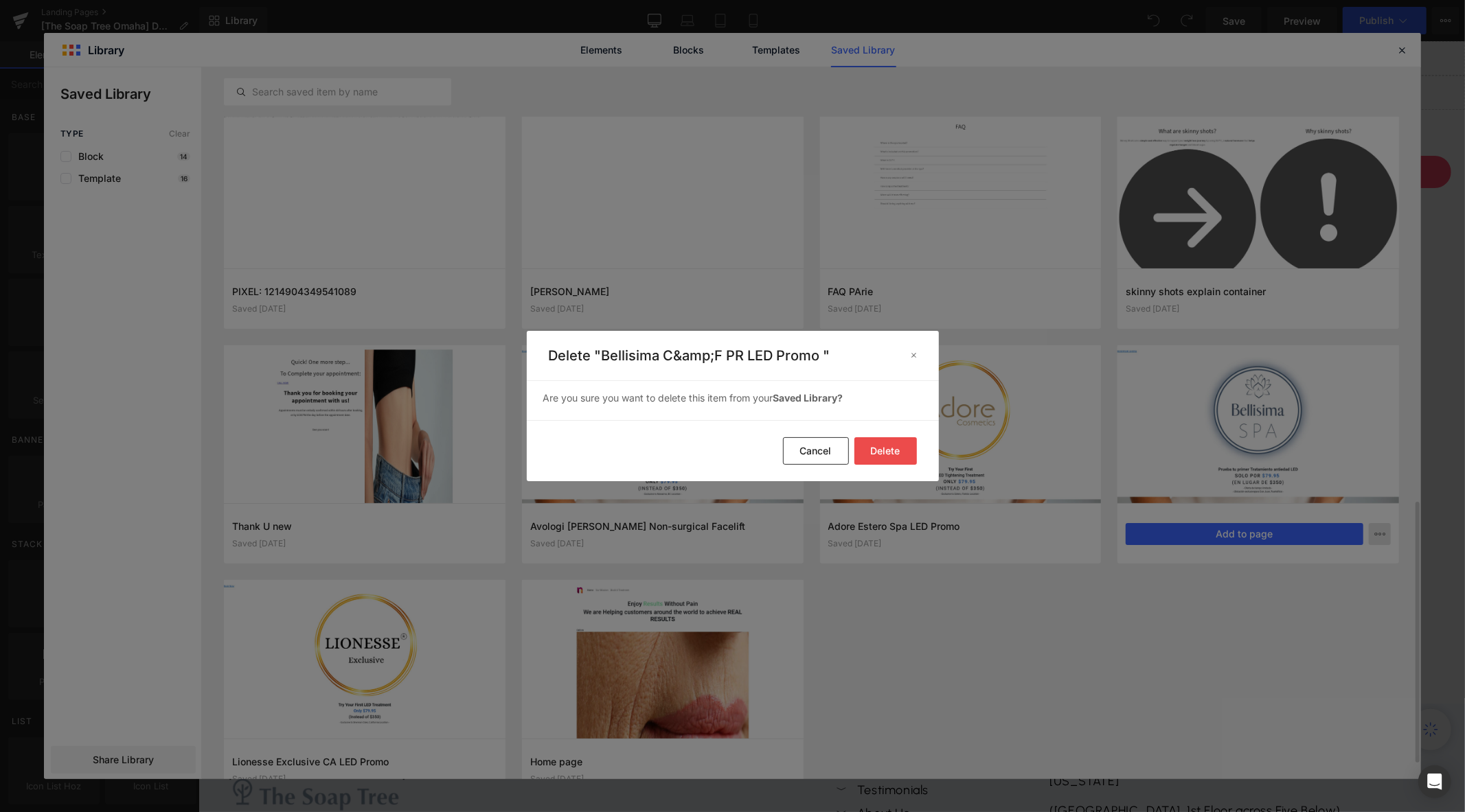
click at [0, 0] on button "Delete" at bounding box center [0, 0] width 0 height 0
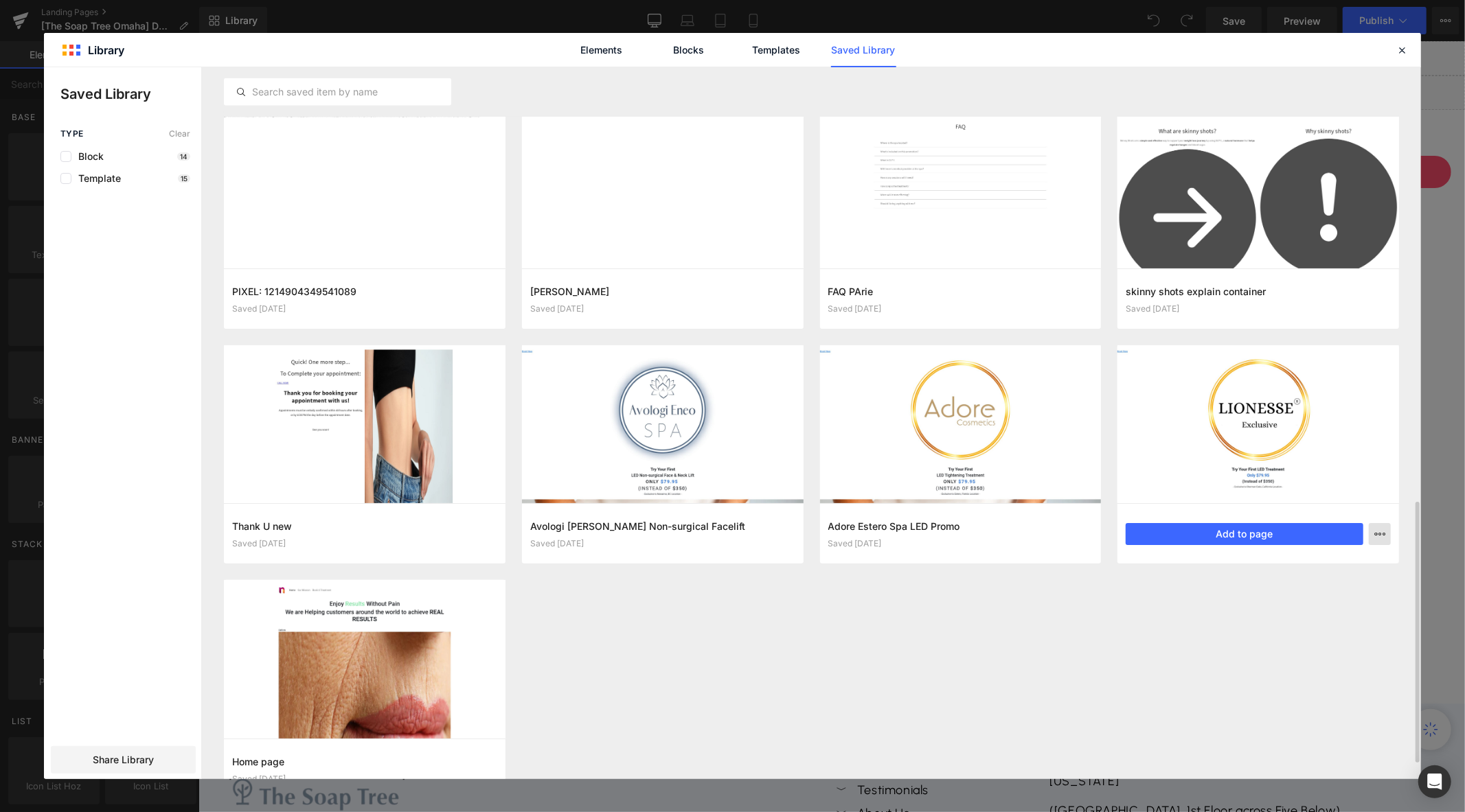
click at [1389, 537] on button "button" at bounding box center [1380, 534] width 22 height 22
click at [332, 812] on div "Delete" at bounding box center [302, 826] width 60 height 16
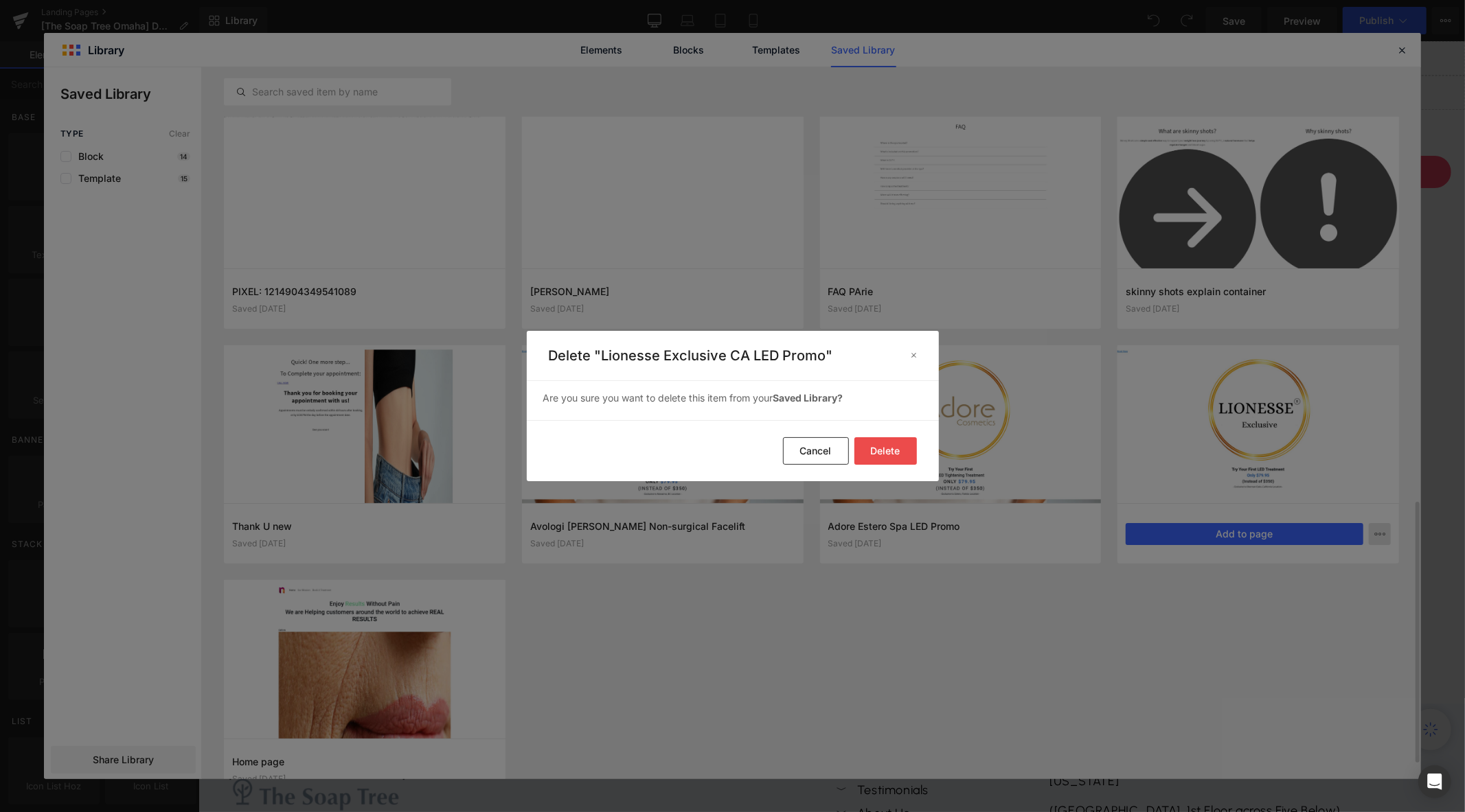
click at [0, 0] on button "Delete" at bounding box center [0, 0] width 0 height 0
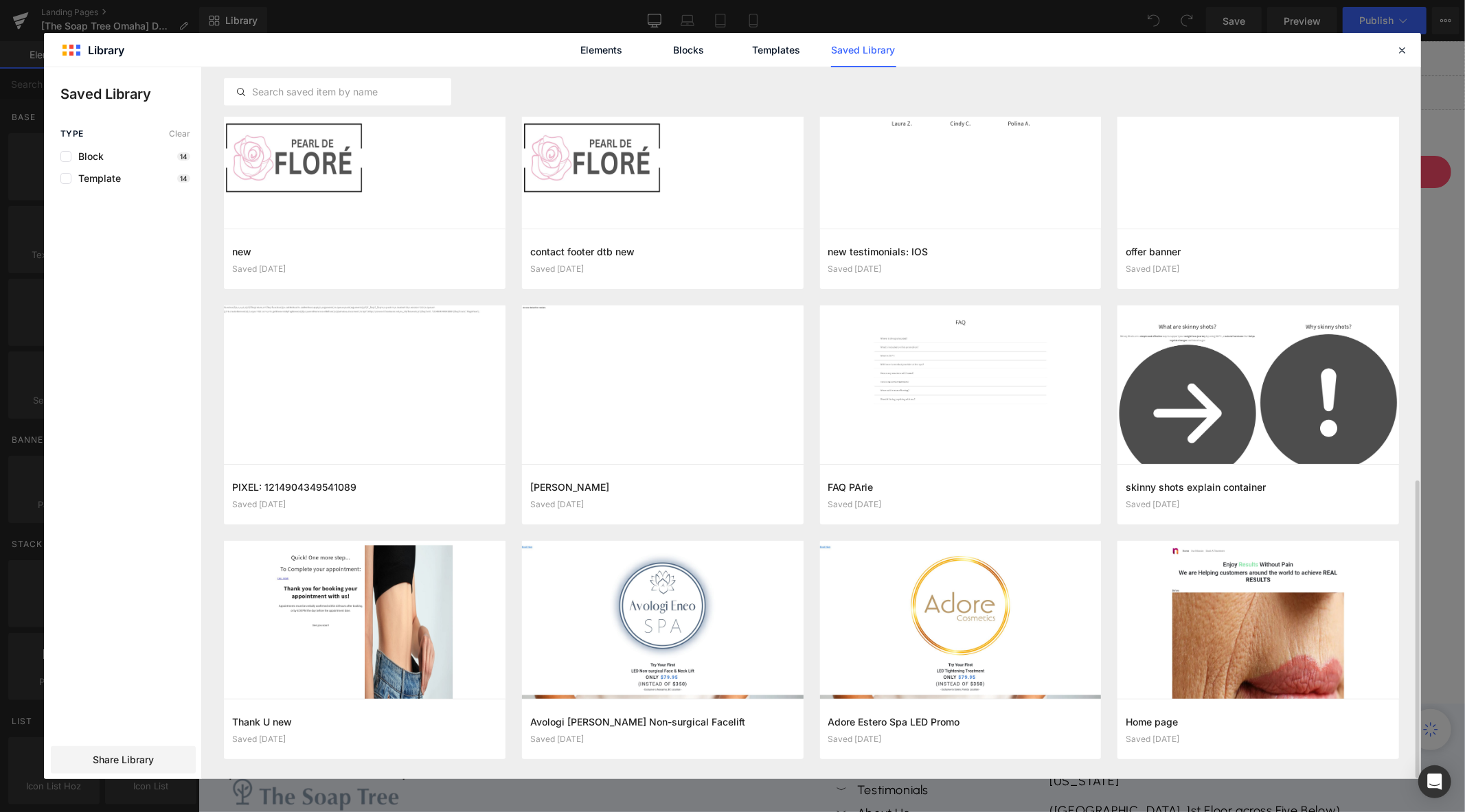
scroll to position [987, 0]
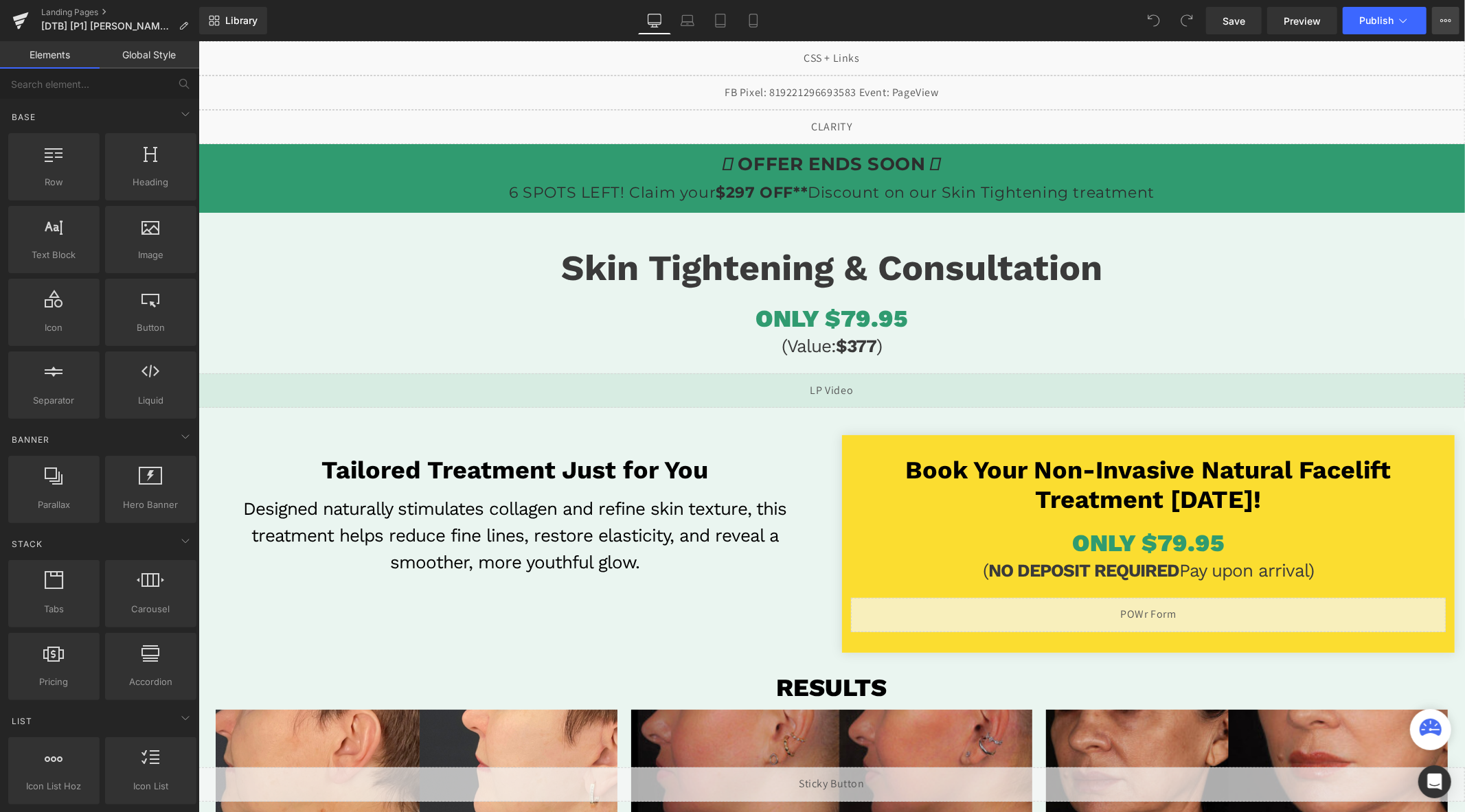
click at [1444, 23] on icon at bounding box center [1446, 21] width 11 height 11
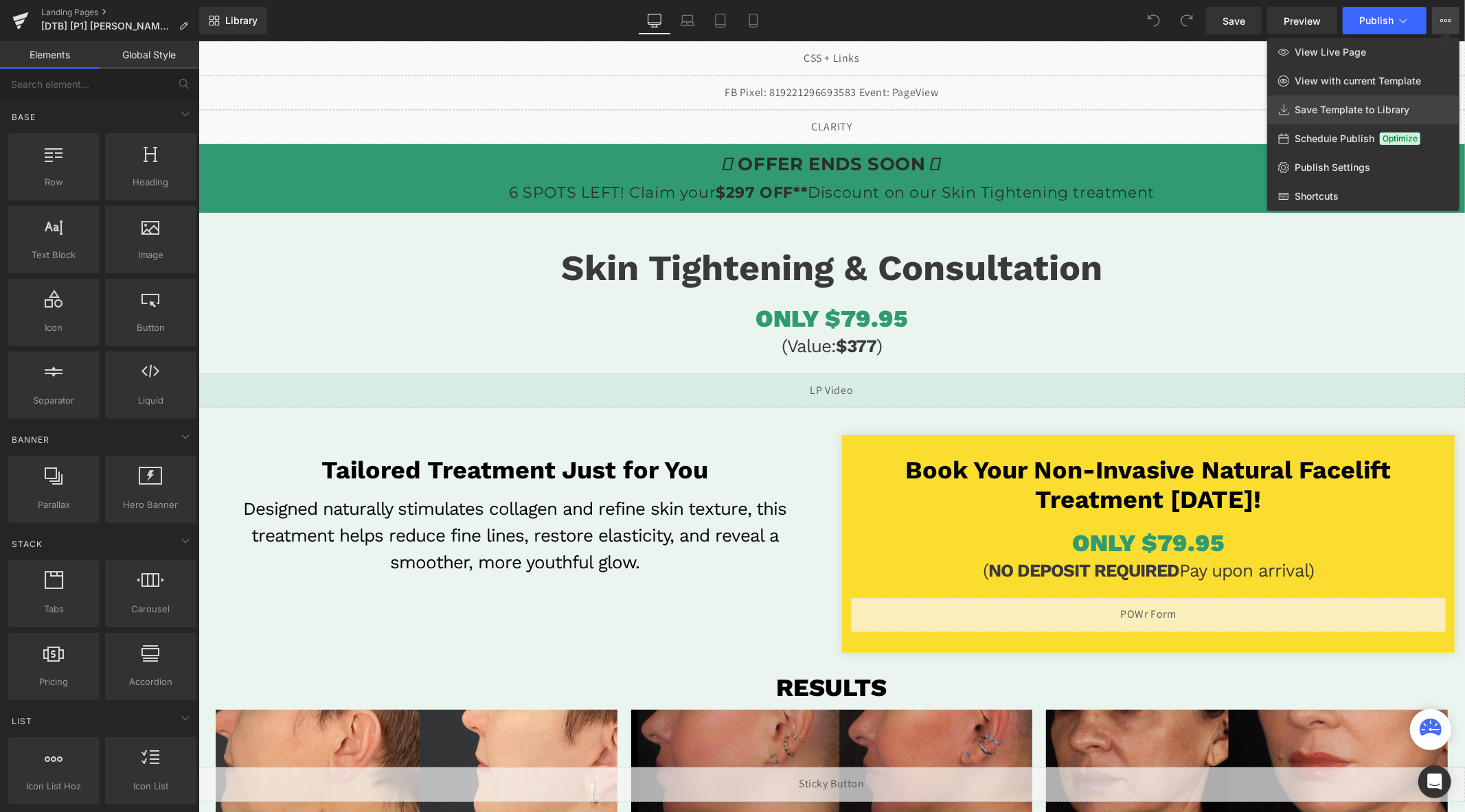
click at [1336, 106] on span "Save Template to Library" at bounding box center [1351, 109] width 115 height 12
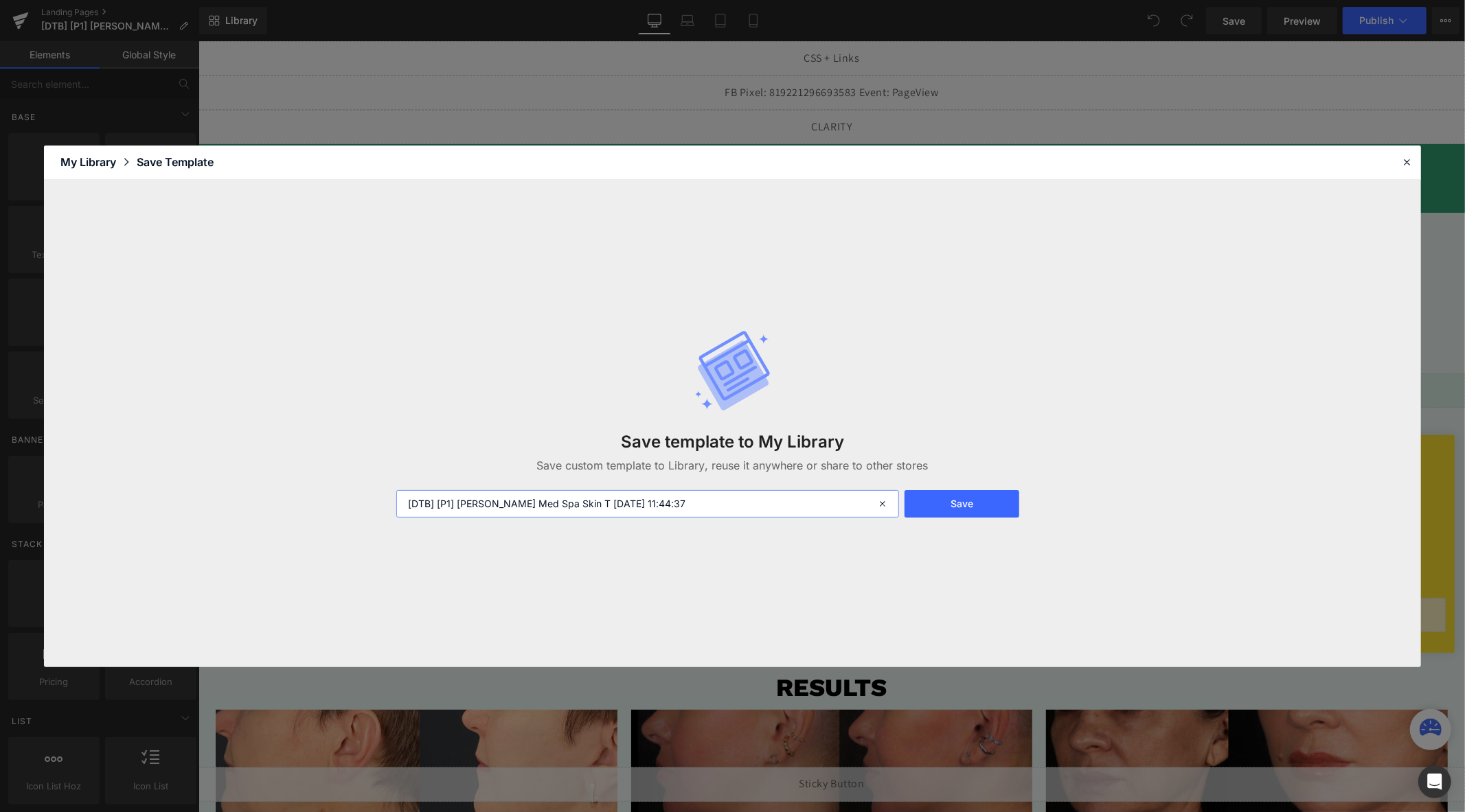
click at [693, 496] on input "[DTB] [P1] Velora Med Spa Skin T 2025-08-14 11:44:37" at bounding box center [648, 504] width 503 height 28
click at [411, 504] on input "DTB P1" at bounding box center [648, 504] width 503 height 28
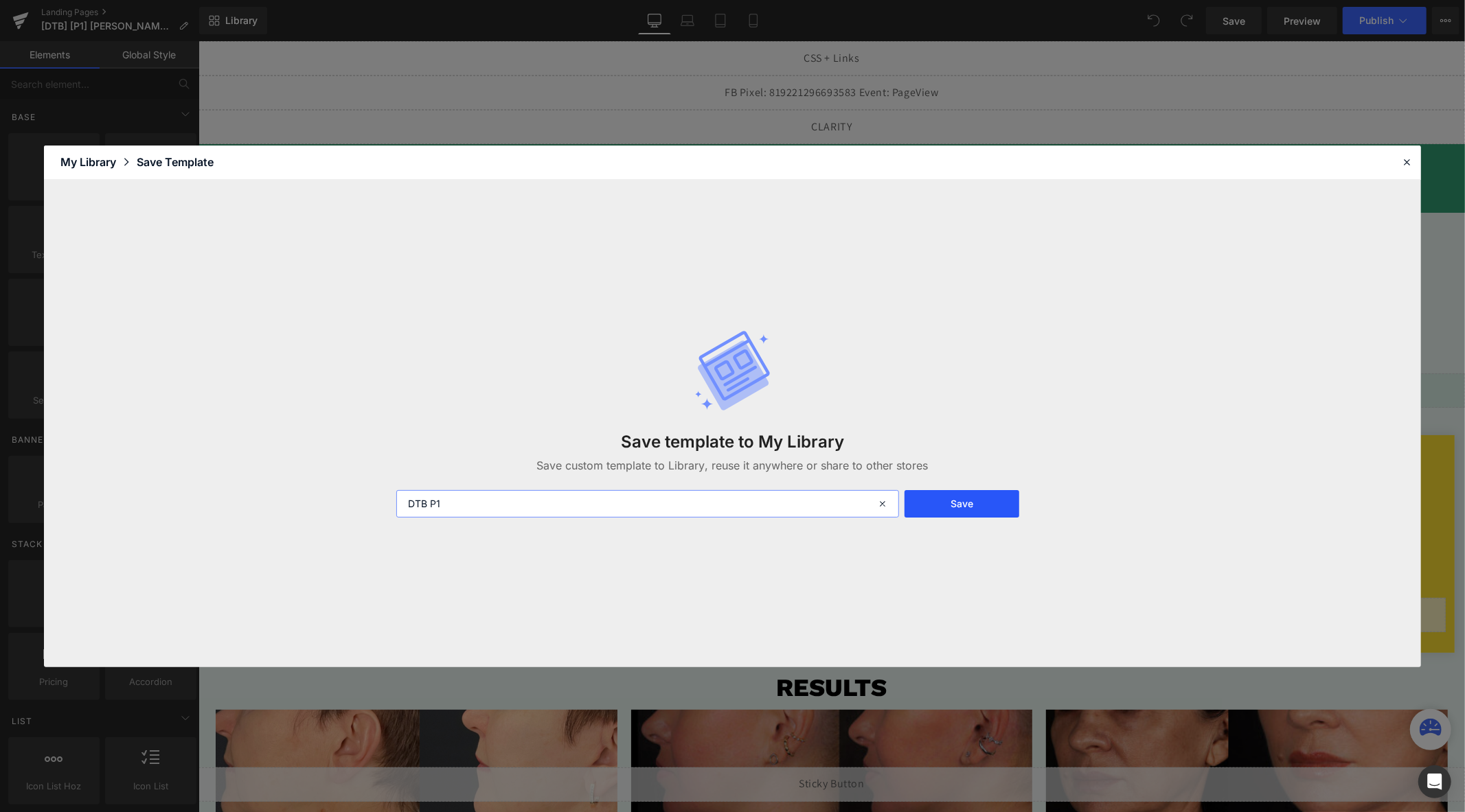
type input "DTB P1"
click at [965, 510] on button "Save" at bounding box center [961, 504] width 115 height 28
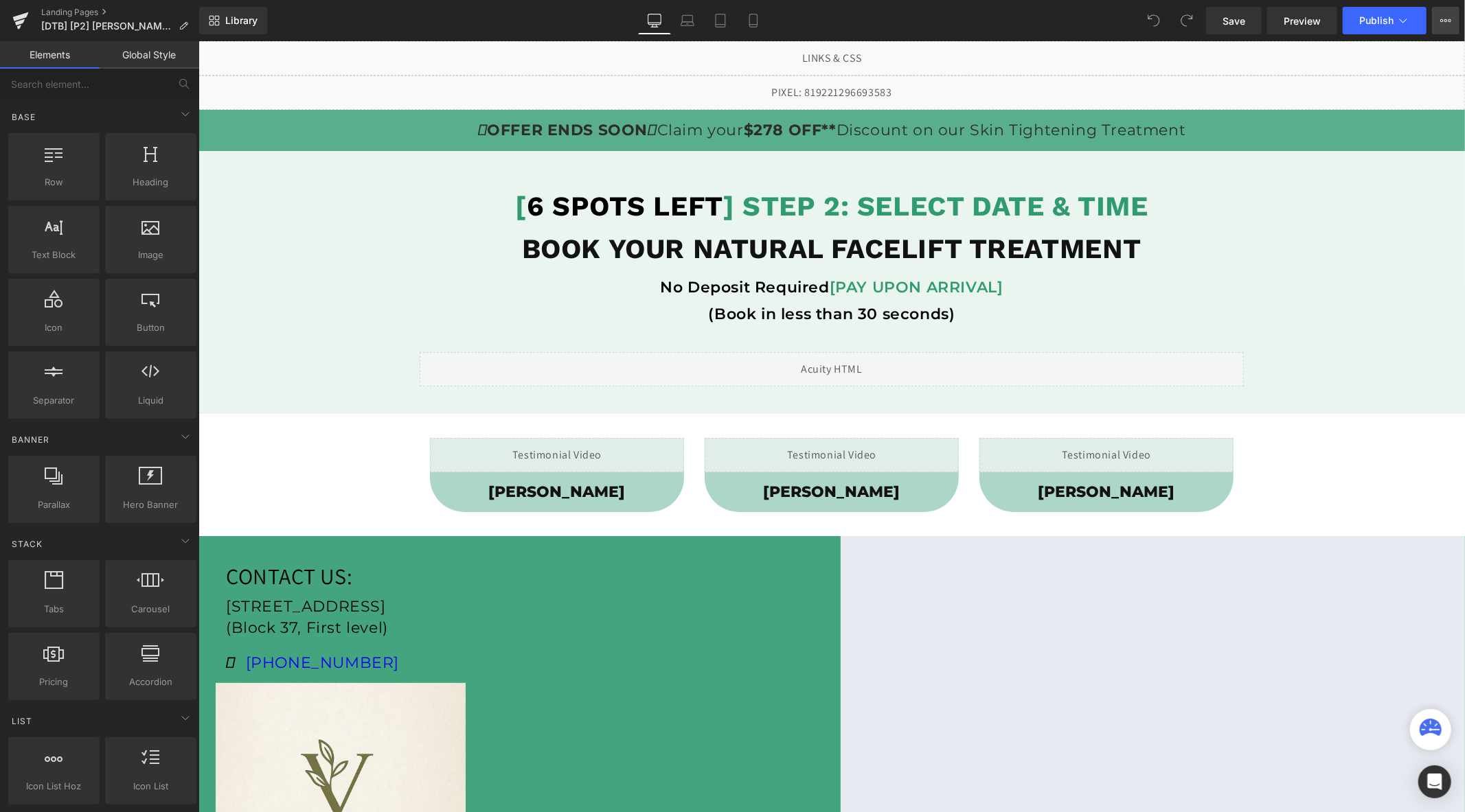
click at [1453, 22] on button "View Live Page View with current Template Save Template to Library Schedule Pub…" at bounding box center [1445, 20] width 28 height 28
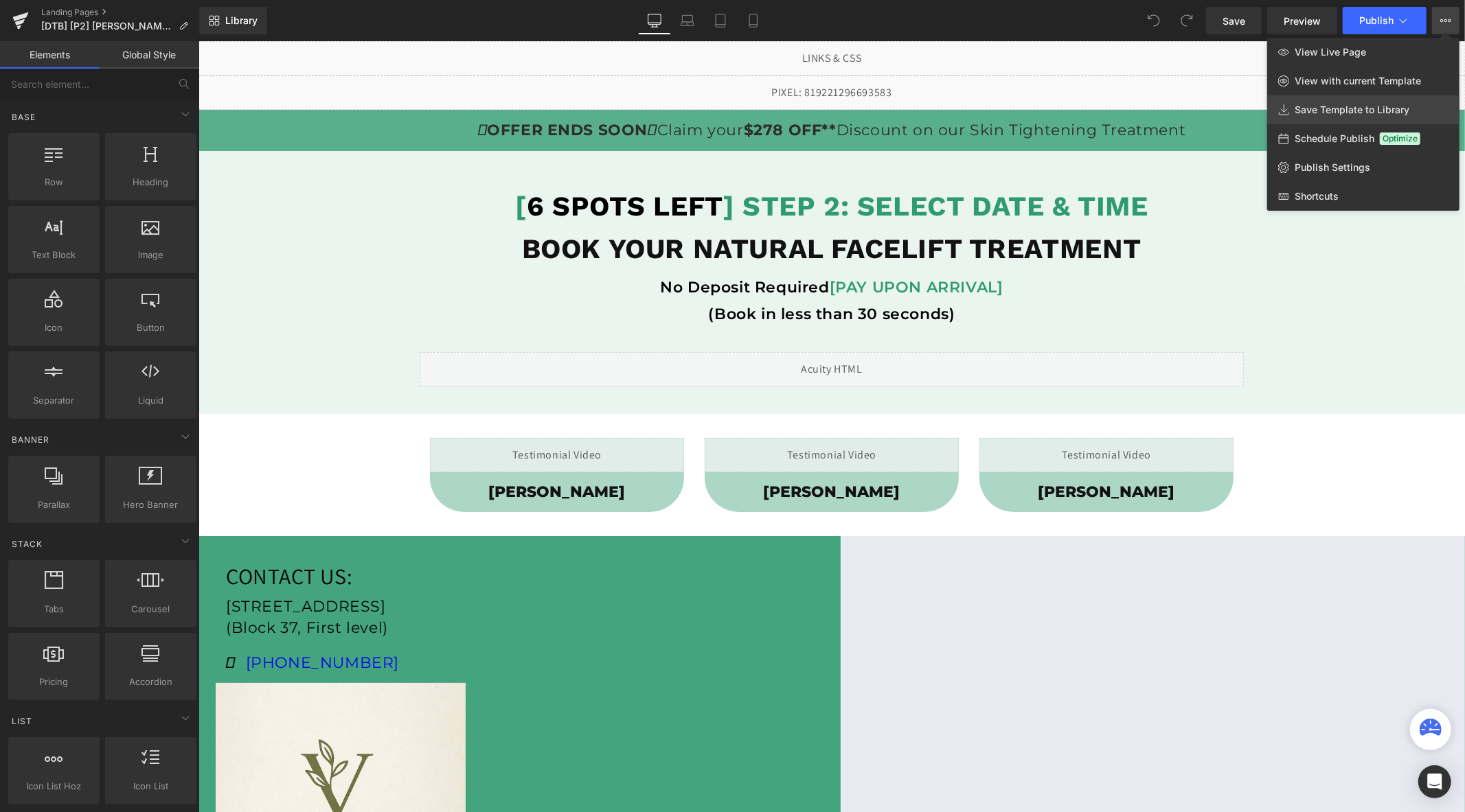
click at [1355, 105] on span "Save Template to Library" at bounding box center [1351, 109] width 115 height 12
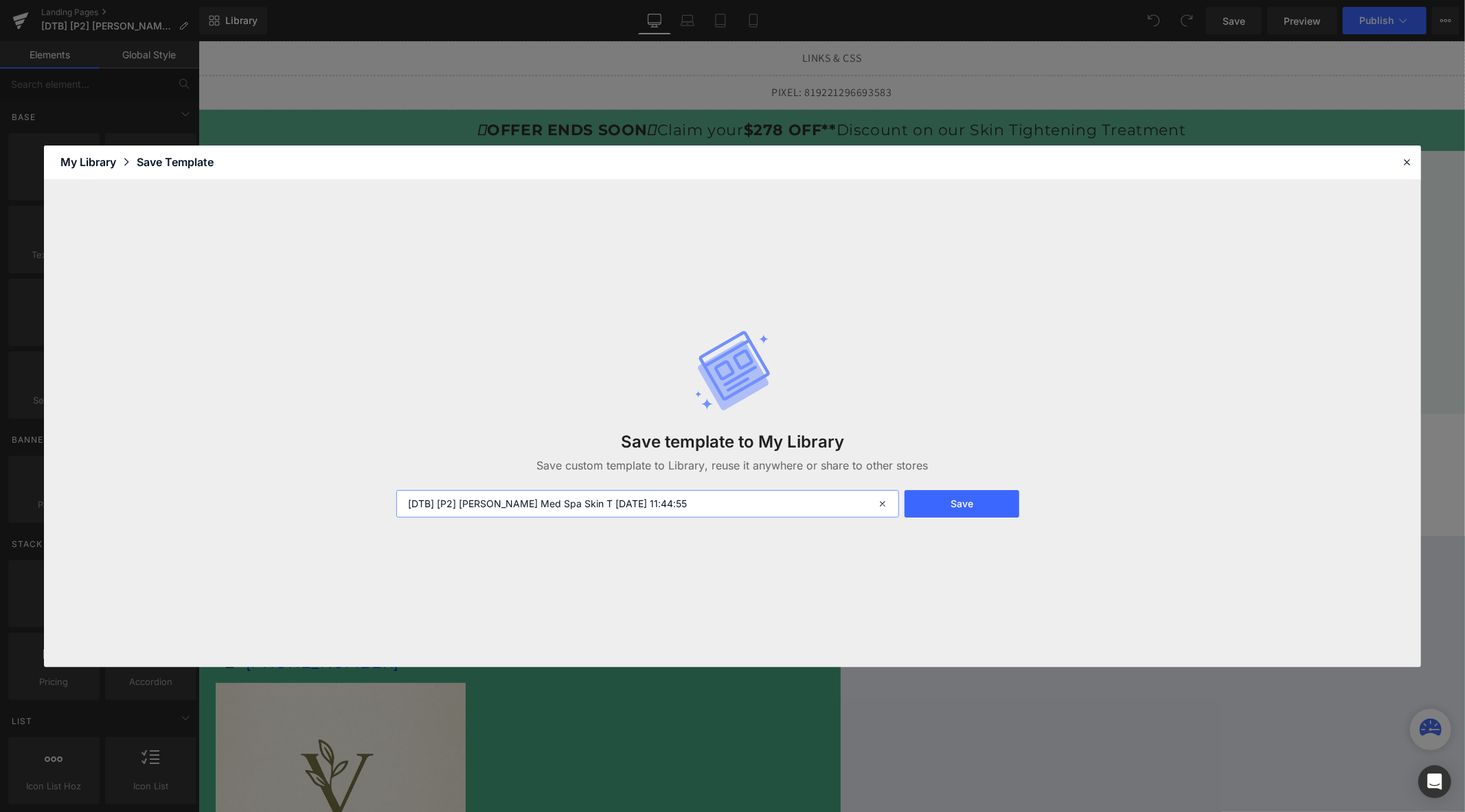
click at [667, 496] on input "[DTB] [P2] [PERSON_NAME] Med Spa Skin T [DATE] 11:44:55" at bounding box center [648, 504] width 503 height 28
type input "DTB P2"
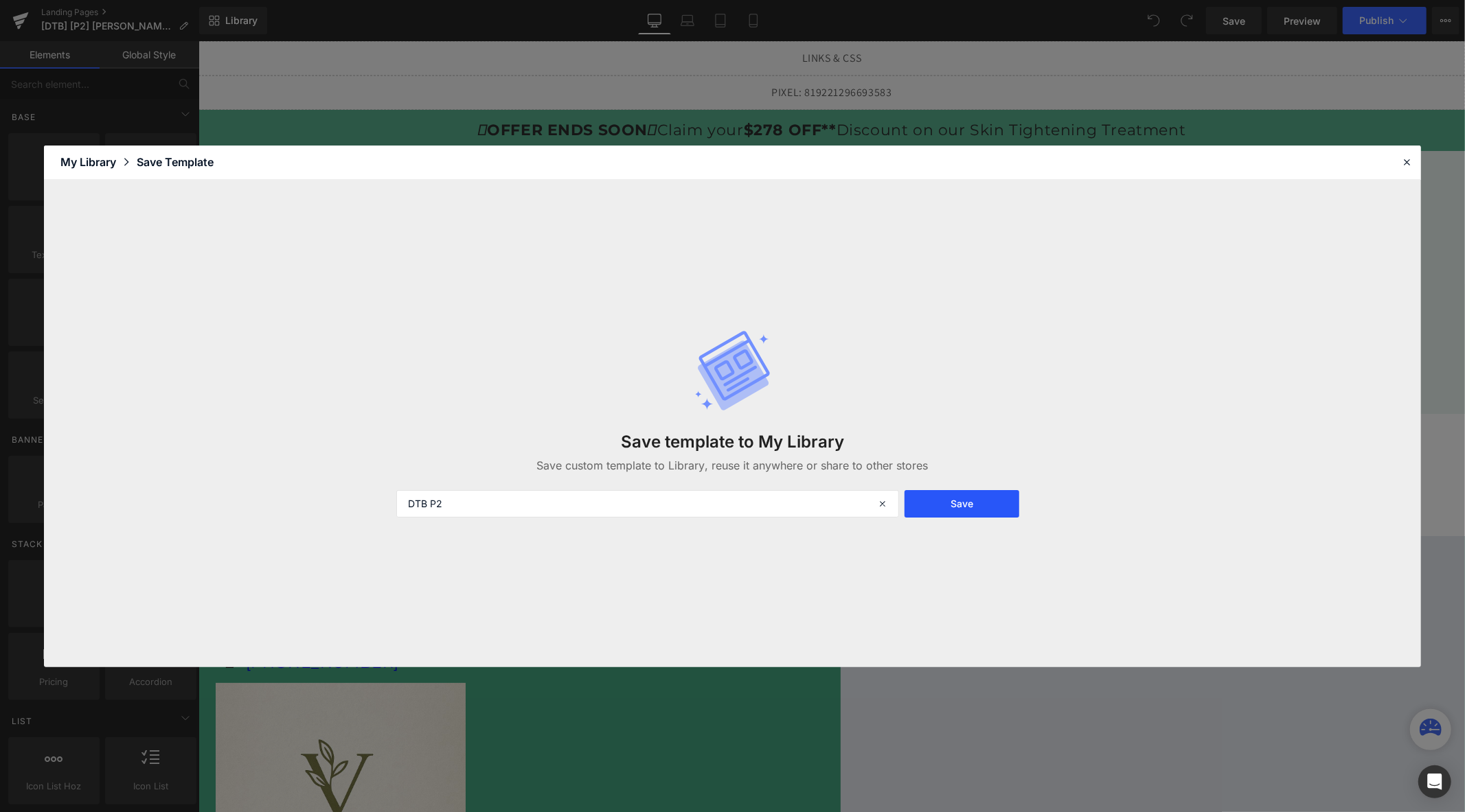
click at [969, 502] on button "Save" at bounding box center [961, 504] width 115 height 28
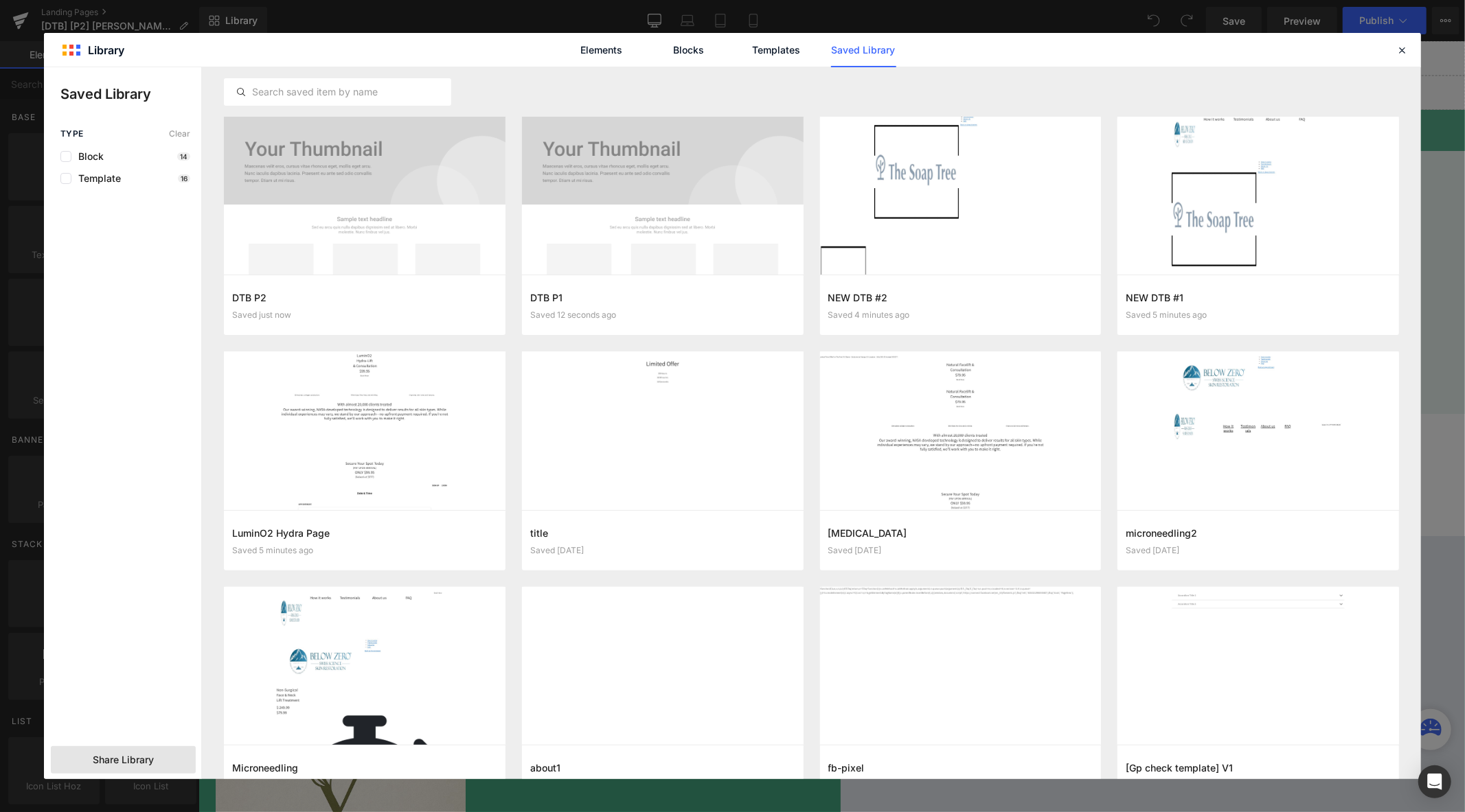
click at [126, 756] on span "Share Library" at bounding box center [123, 760] width 61 height 13
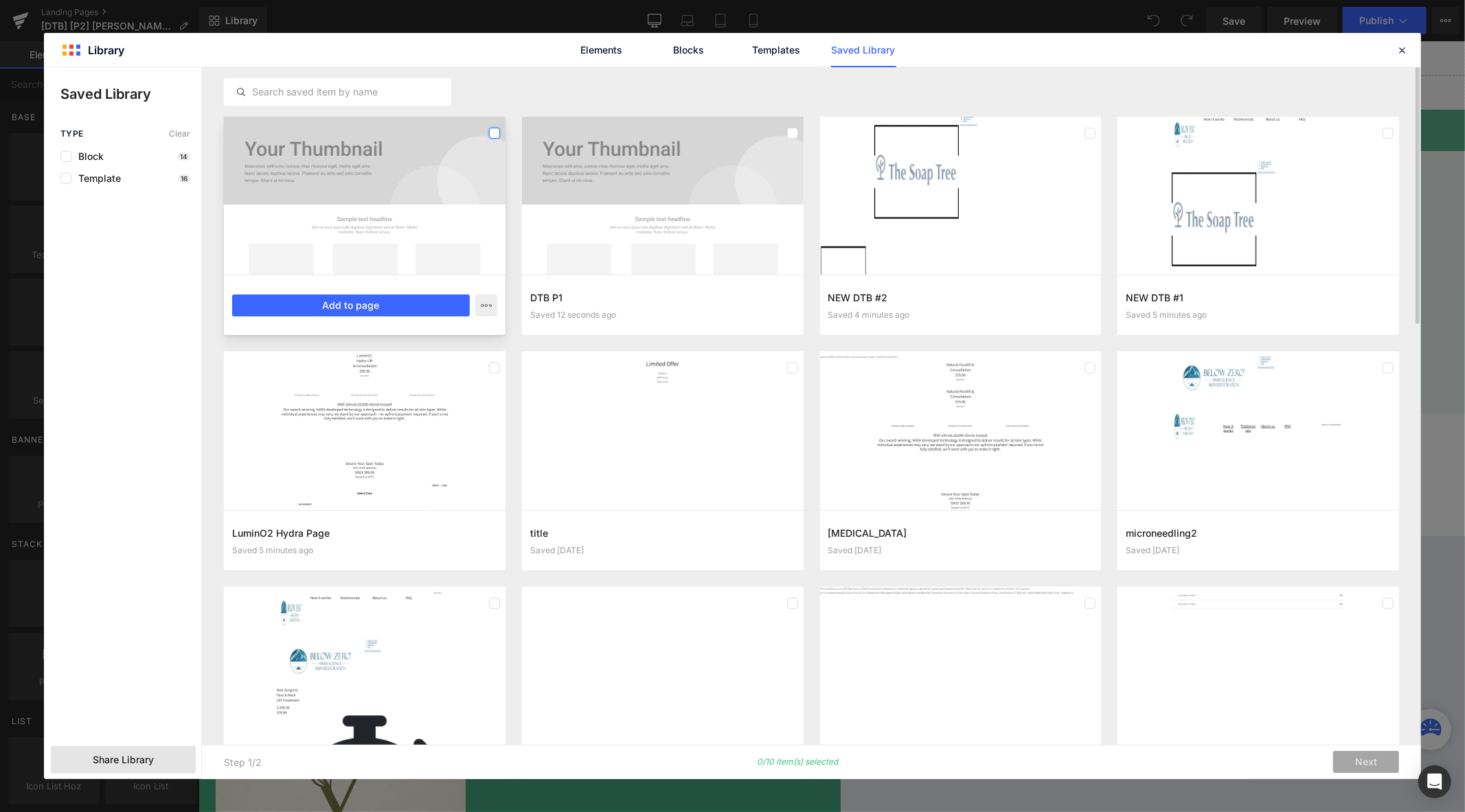
click at [495, 134] on label at bounding box center [494, 134] width 11 height 11
click at [791, 128] on label at bounding box center [792, 134] width 11 height 11
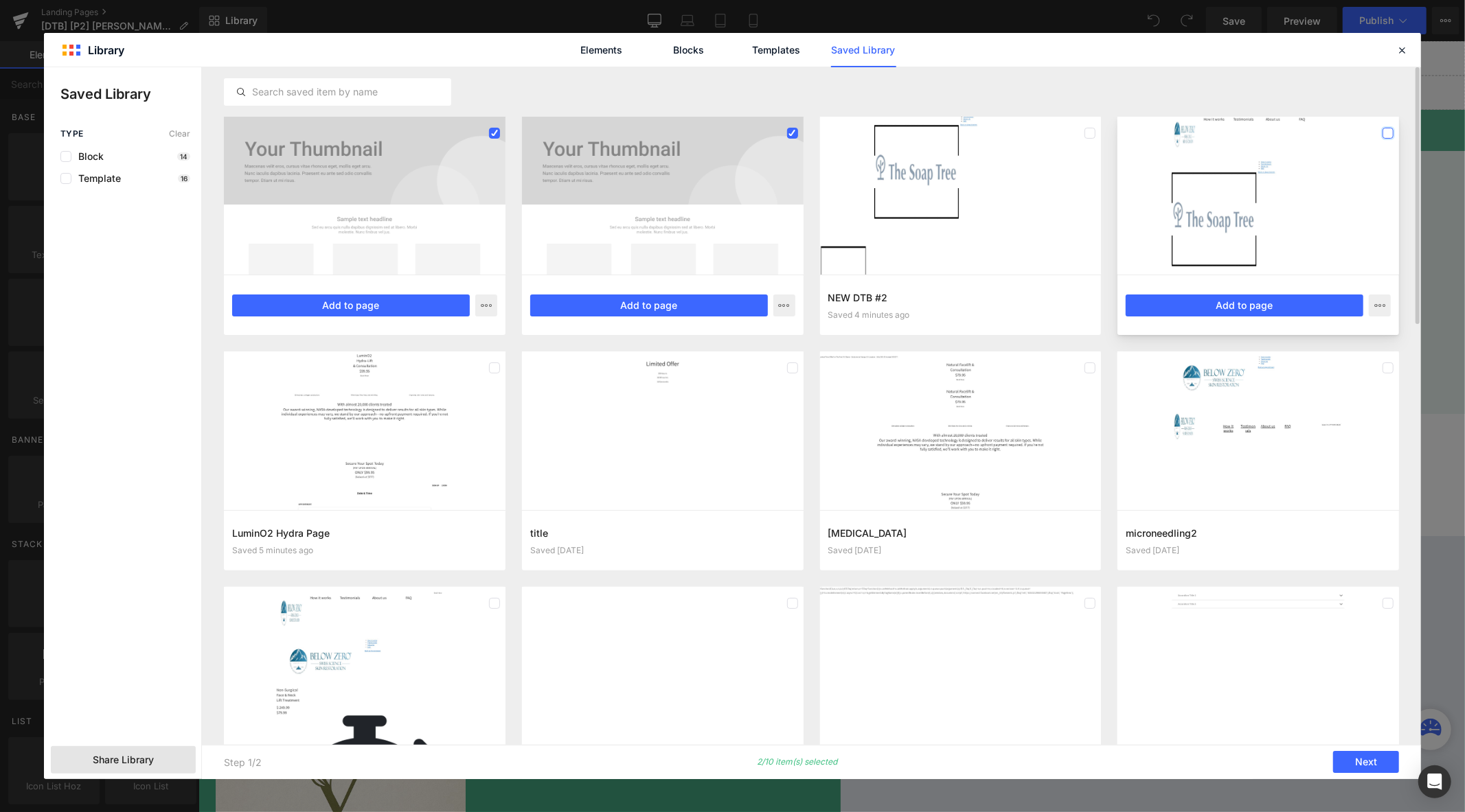
click at [1383, 132] on label at bounding box center [1388, 134] width 11 height 11
click at [492, 369] on label at bounding box center [494, 368] width 11 height 11
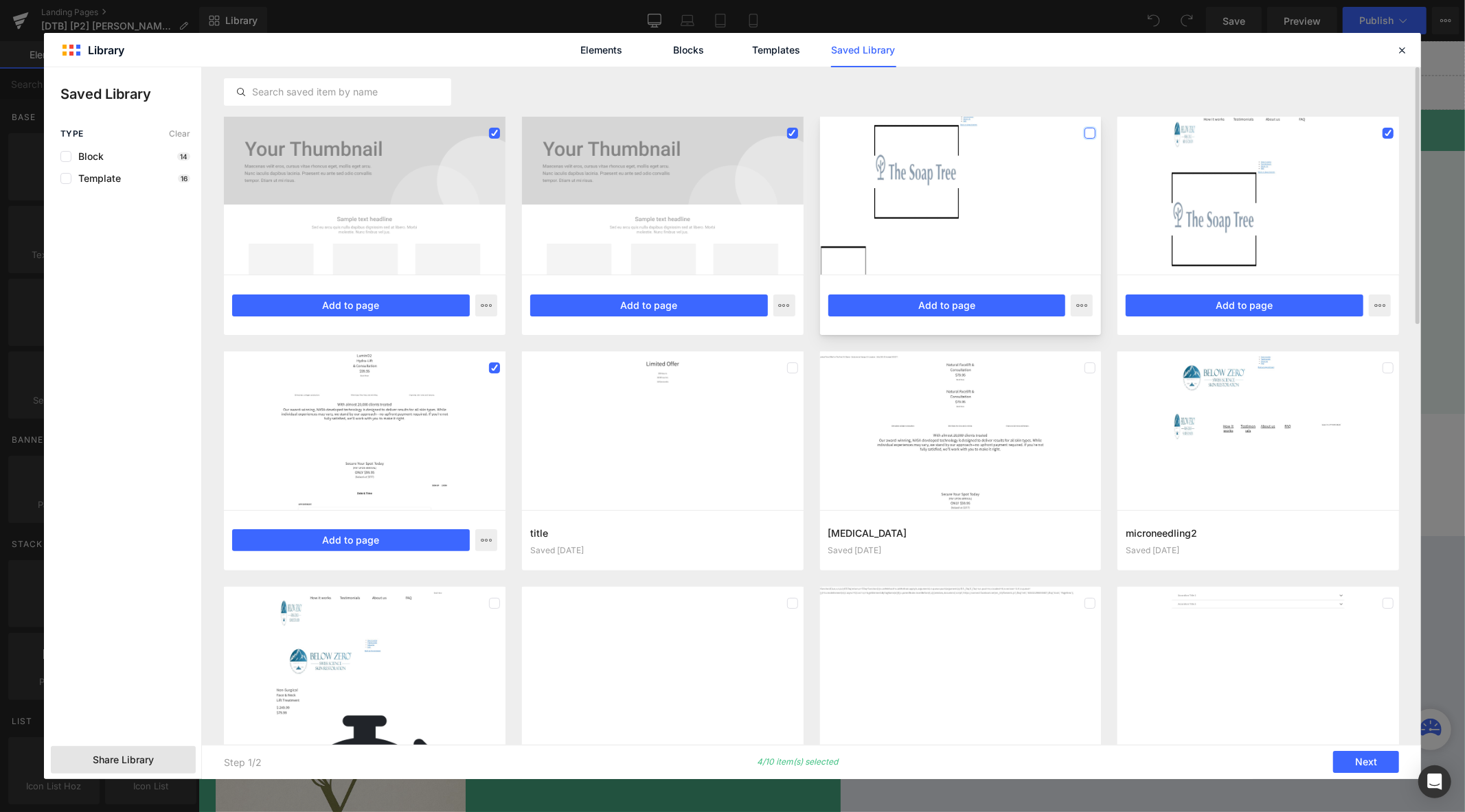
click at [1094, 134] on label at bounding box center [1090, 134] width 11 height 11
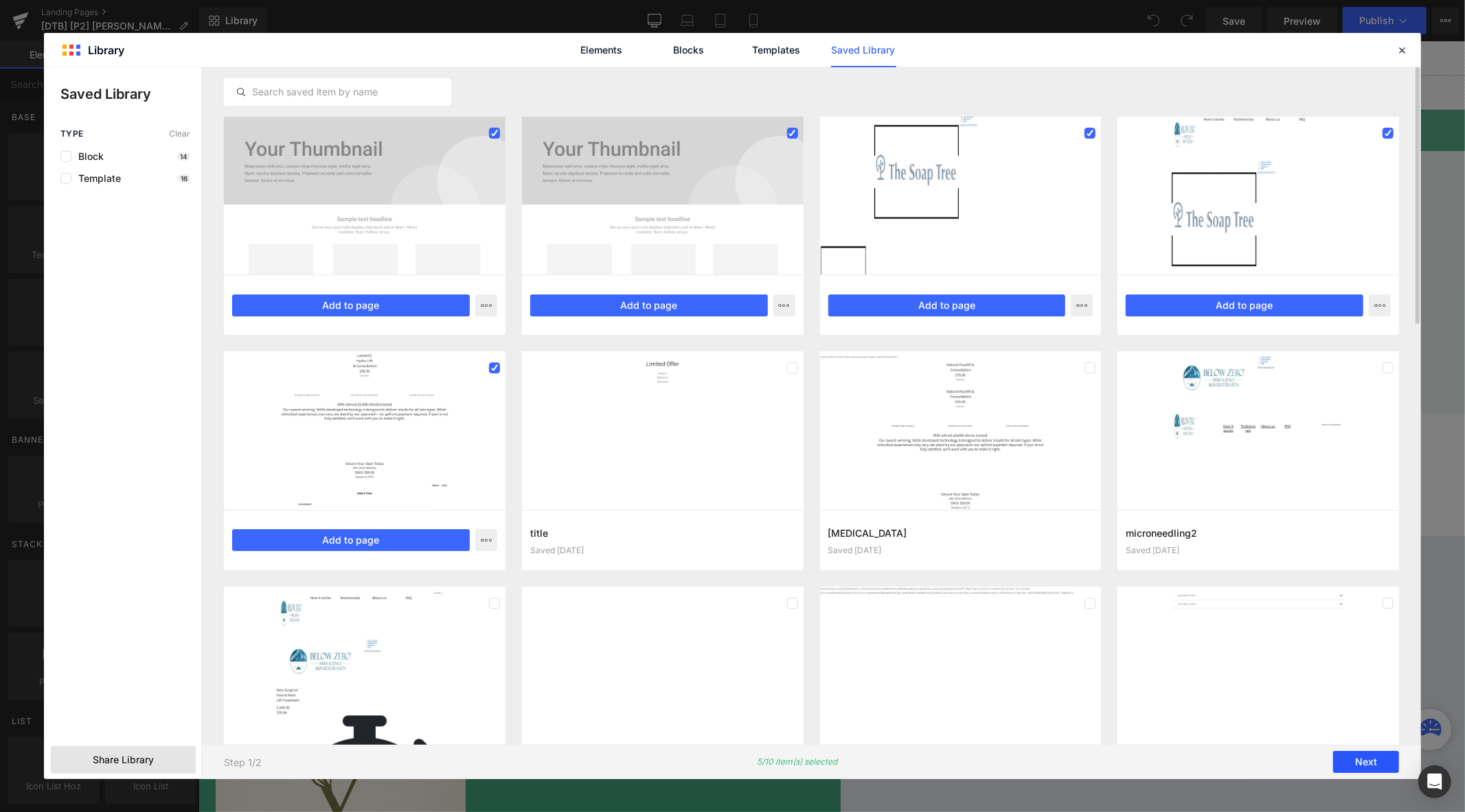
click at [1369, 765] on button "Next" at bounding box center [1365, 763] width 65 height 22
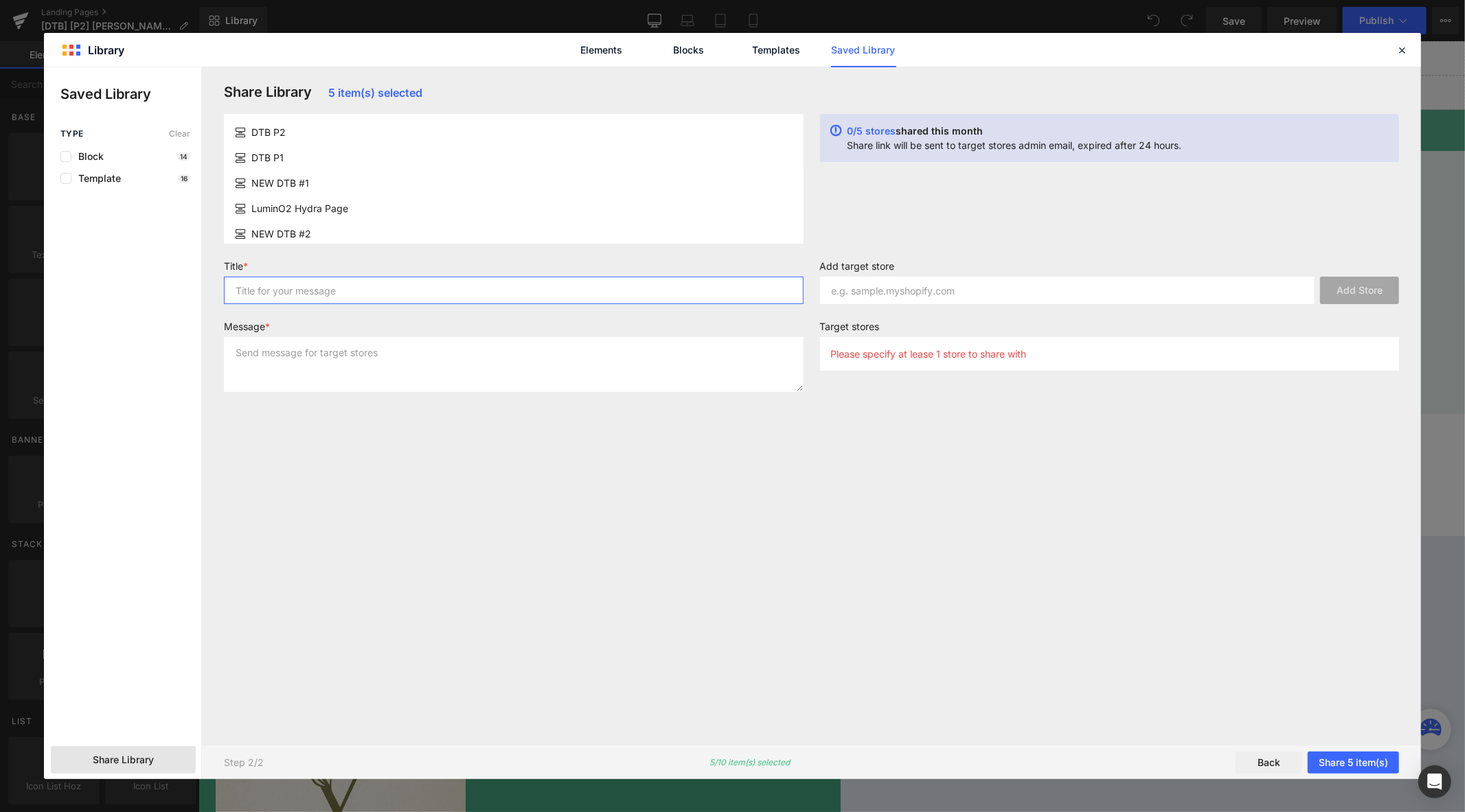
click at [362, 288] on input "text" at bounding box center [513, 290] width 580 height 28
type input "templates"
click at [354, 367] on textarea at bounding box center [513, 364] width 580 height 55
type textarea "sending templates to other domains"
click at [884, 290] on input "text" at bounding box center [1067, 290] width 495 height 28
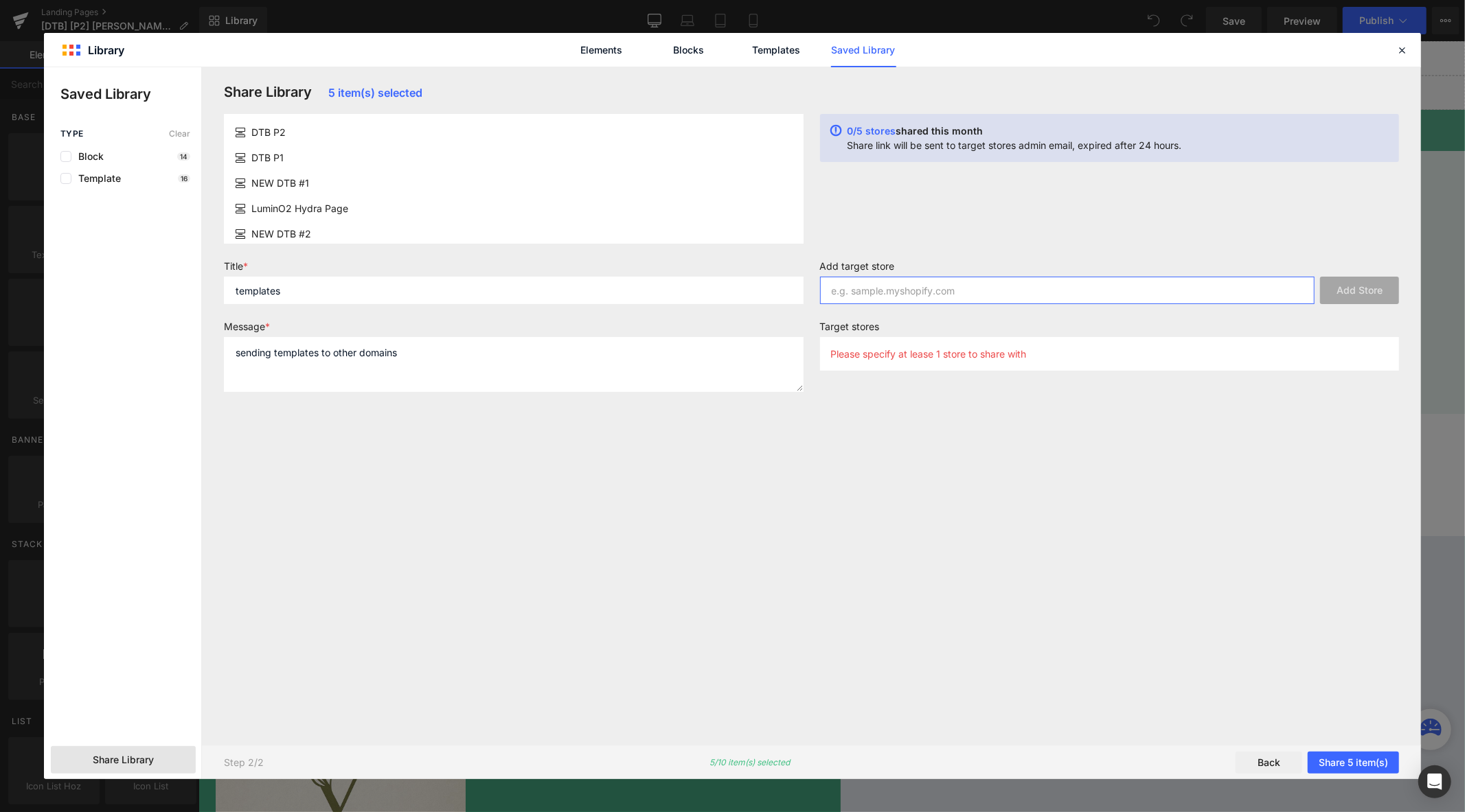
paste input "[DOMAIN_NAME]"
type input "[DOMAIN_NAME]"
click at [1336, 283] on button "Add Store" at bounding box center [1359, 290] width 79 height 28
click at [936, 288] on input "text" at bounding box center [1067, 290] width 495 height 28
paste input "[DOMAIN_NAME]"
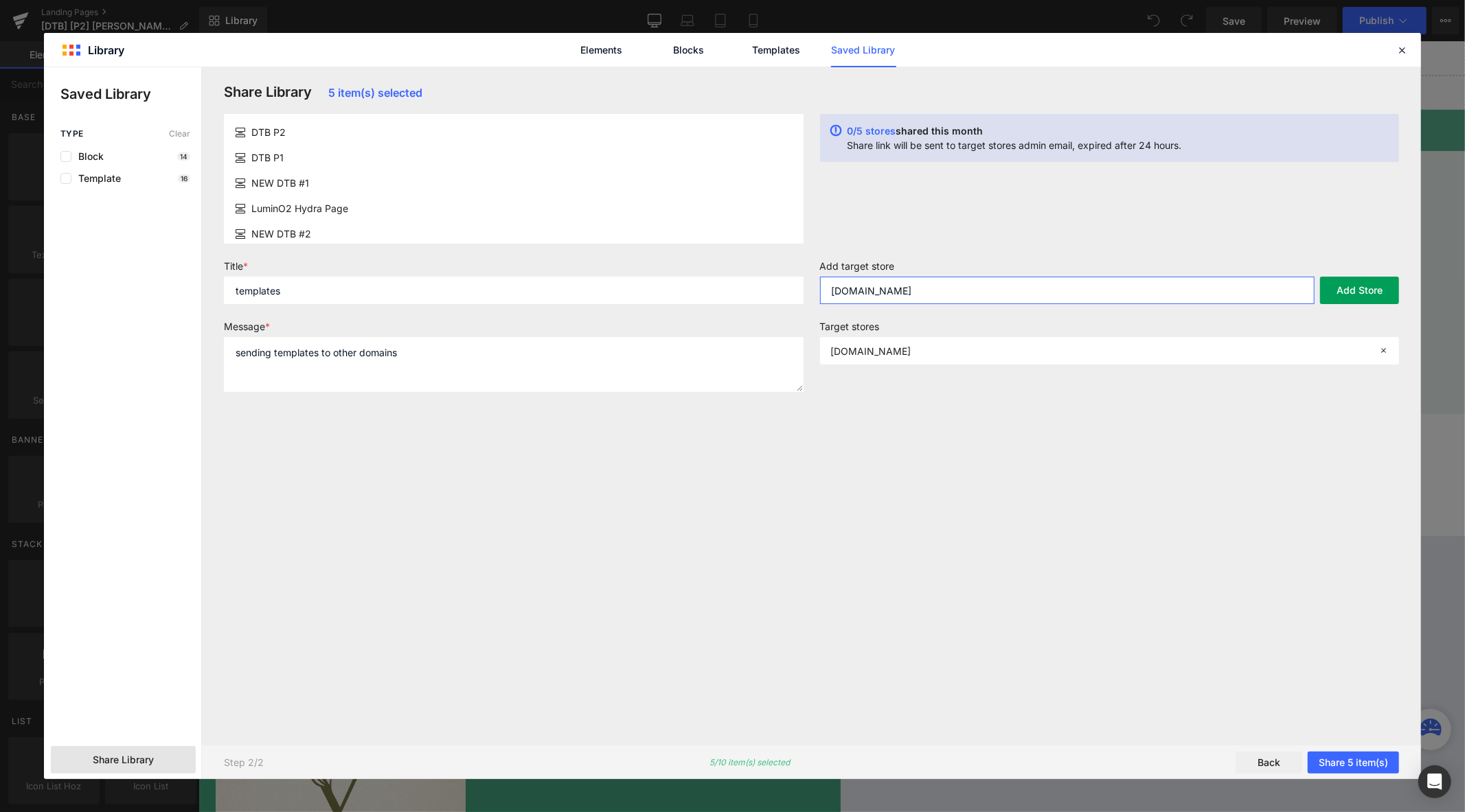
type input "[DOMAIN_NAME]"
click at [1348, 297] on button "Add Store" at bounding box center [1359, 290] width 79 height 28
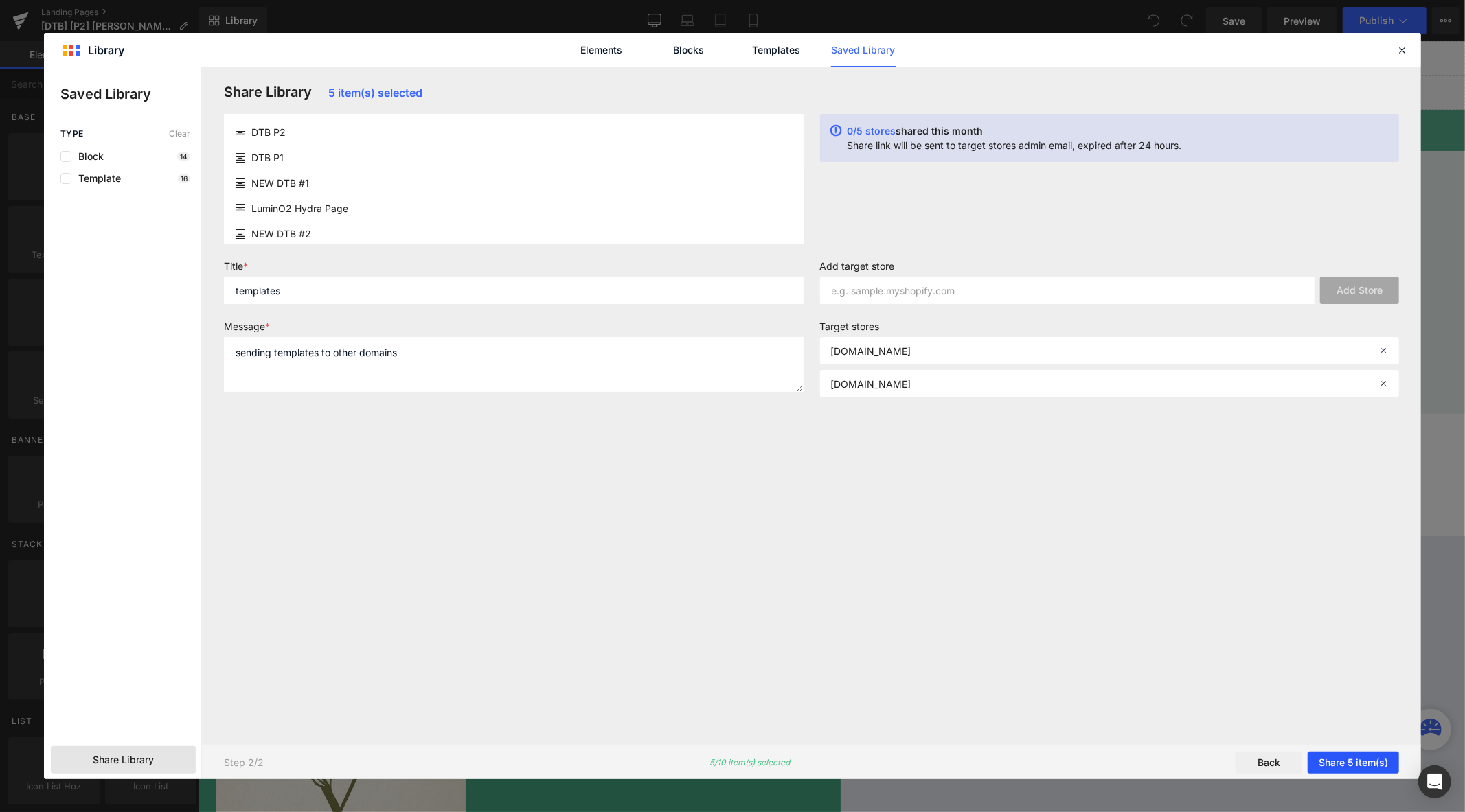
click at [1359, 762] on button "Share 5 item(s)" at bounding box center [1353, 763] width 91 height 22
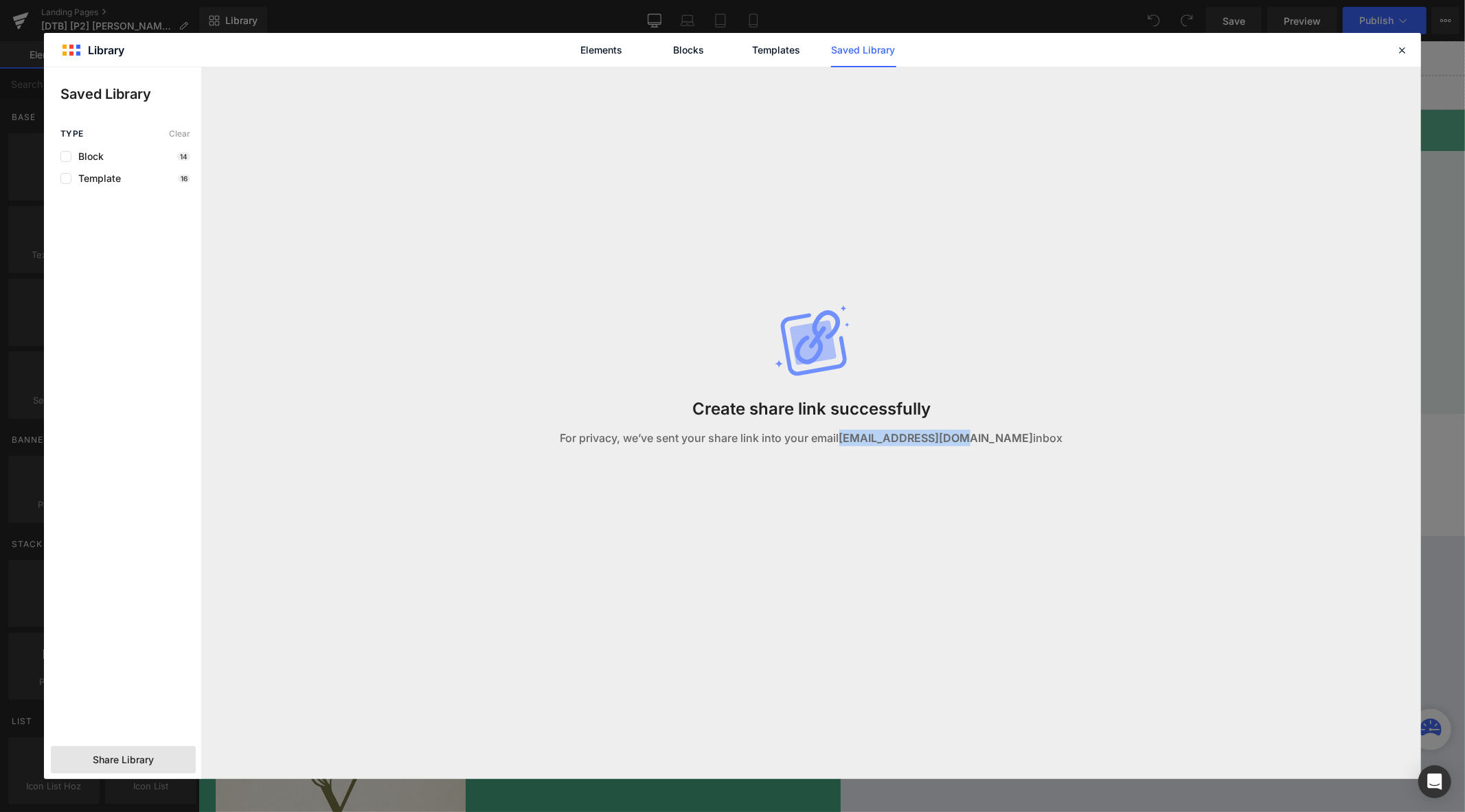
drag, startPoint x: 873, startPoint y: 439, endPoint x: 999, endPoint y: 444, distance: 126.1
click at [999, 444] on p "For privacy, we’ve sent your share link into your email [EMAIL_ADDRESS][DOMAIN_…" at bounding box center [812, 437] width 503 height 16
copy strong "[EMAIL_ADDRESS][DOMAIN_NAME]"
